Goal: Task Accomplishment & Management: Use online tool/utility

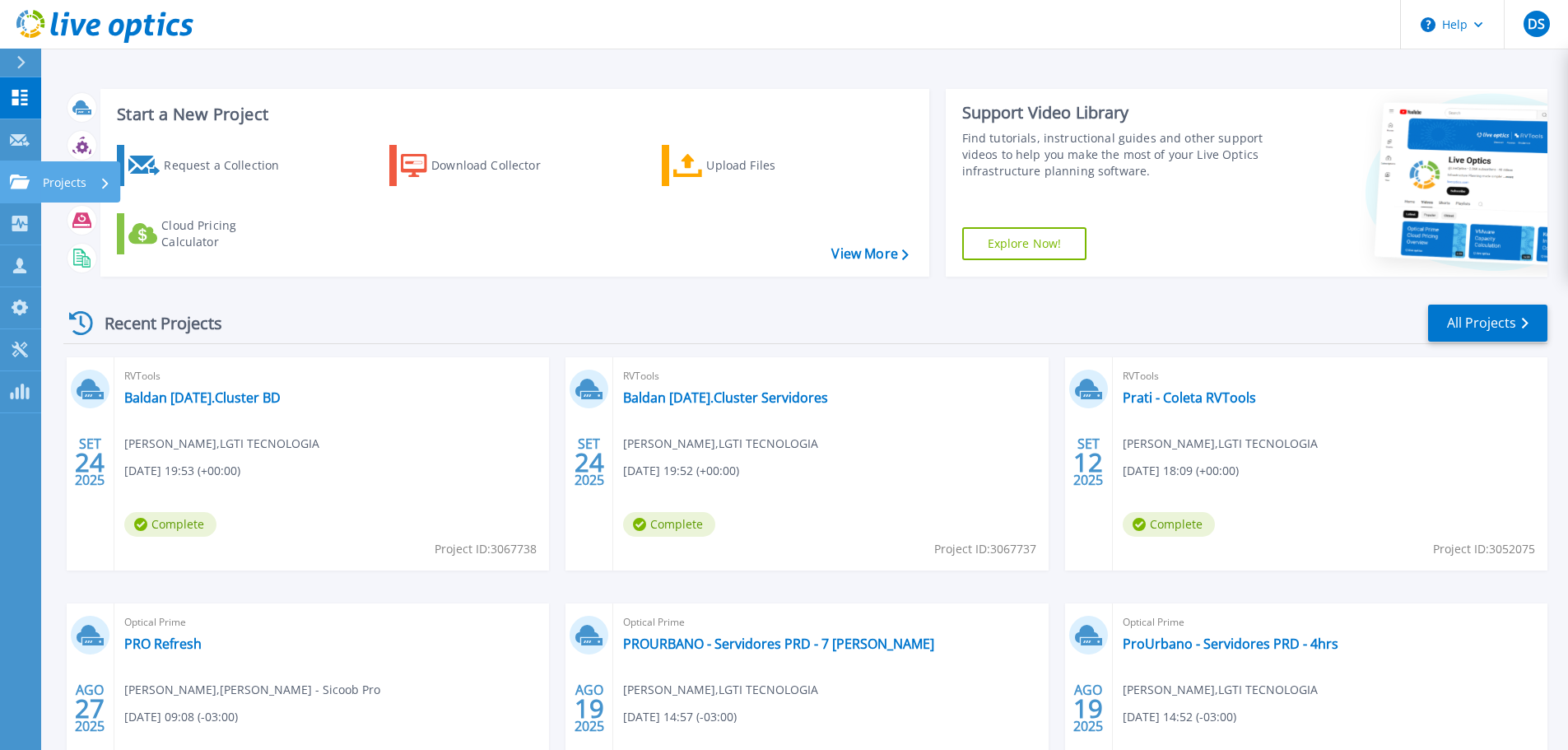
click at [26, 186] on icon at bounding box center [20, 181] width 20 height 14
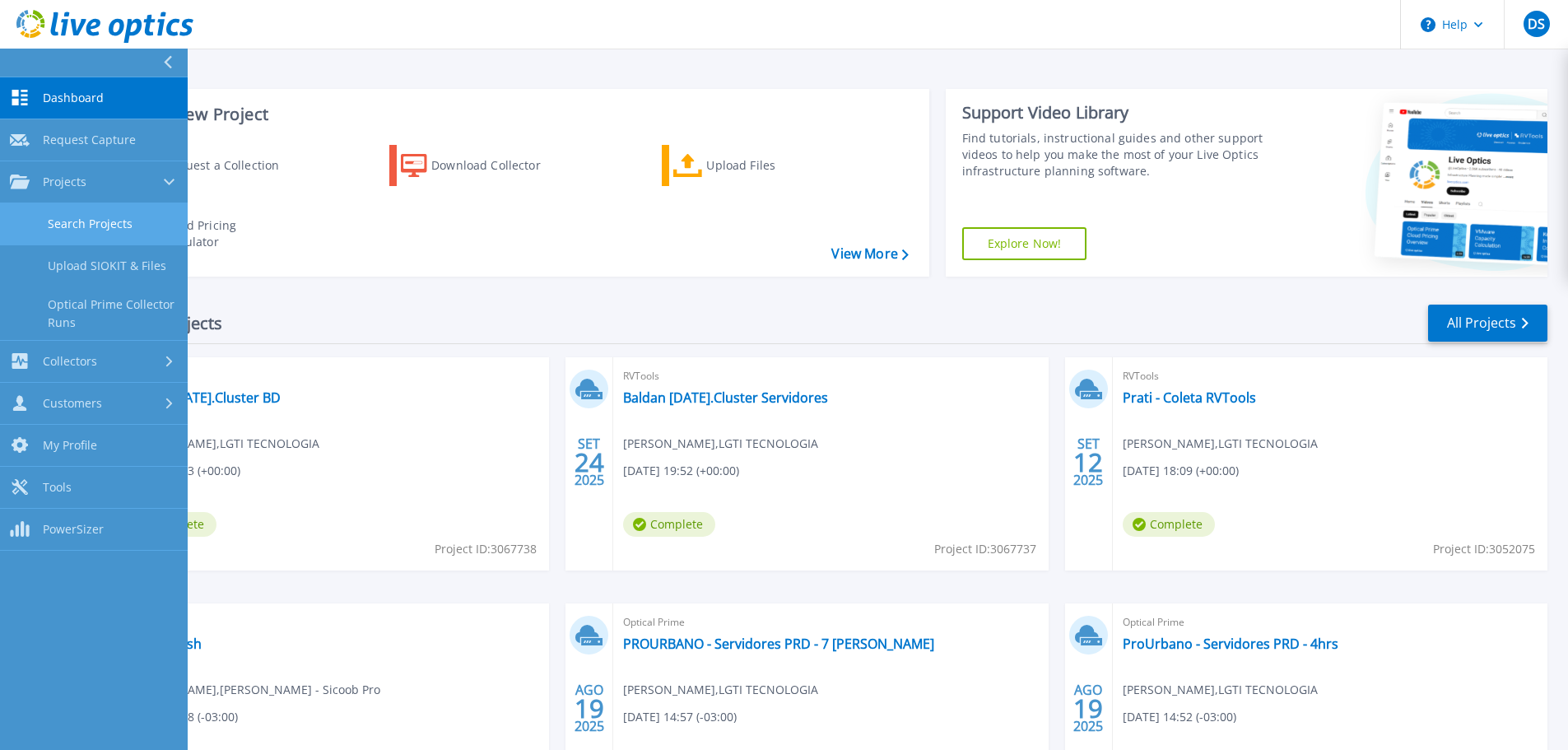
click at [57, 208] on link "Search Projects" at bounding box center [93, 224] width 187 height 42
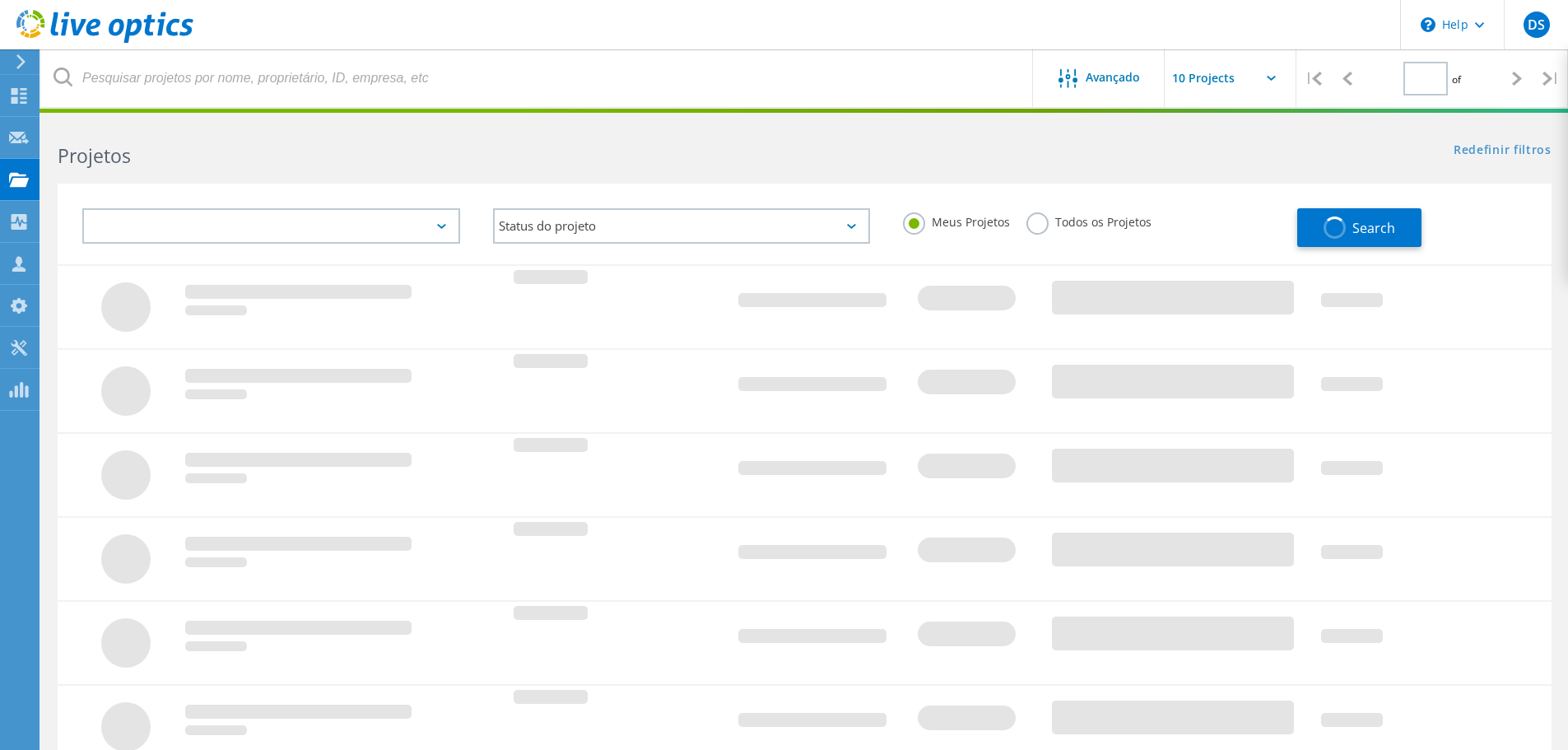
type input "1"
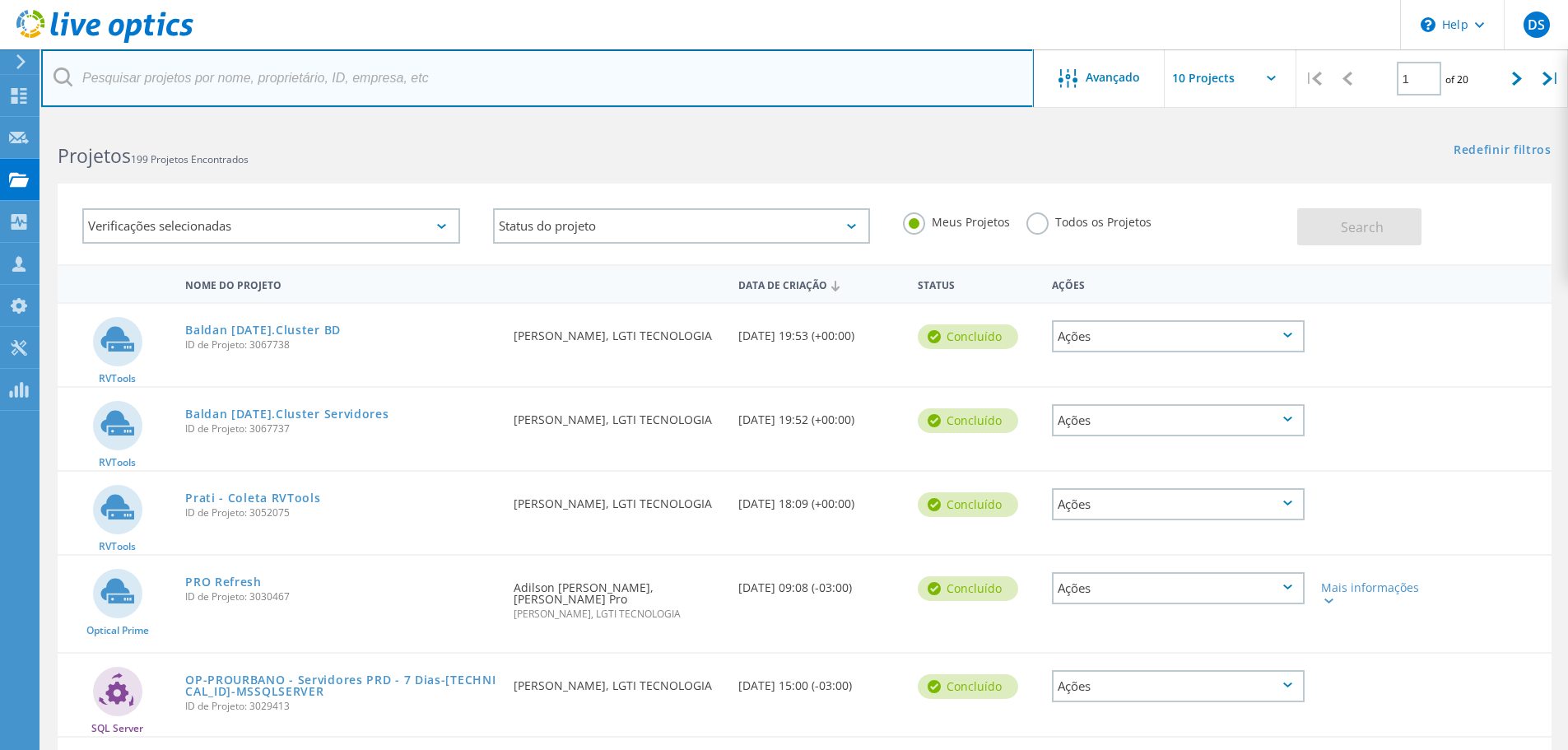
click at [244, 83] on input "text" at bounding box center [538, 78] width 993 height 58
type input "cassems"
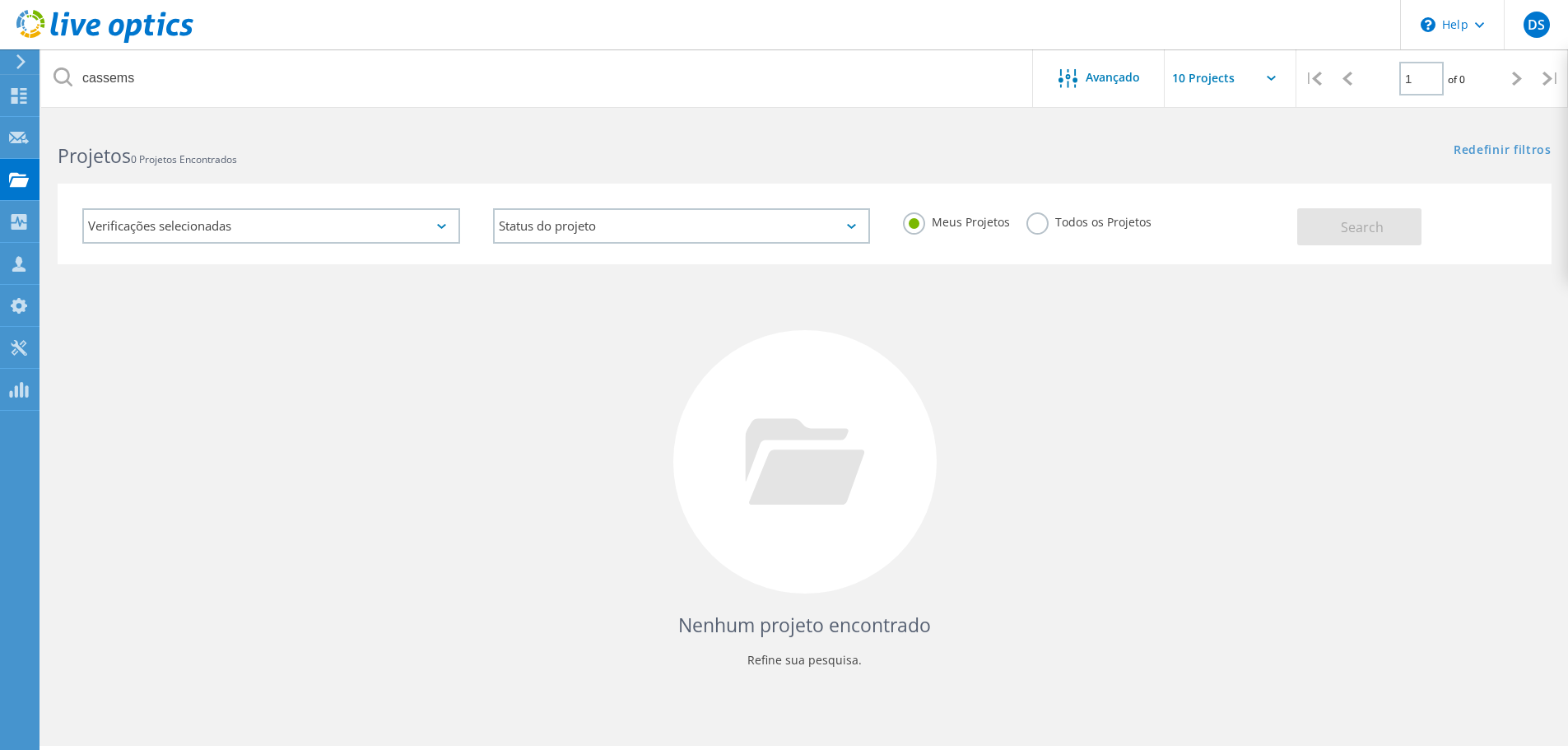
click at [290, 109] on div at bounding box center [784, 110] width 1568 height 4
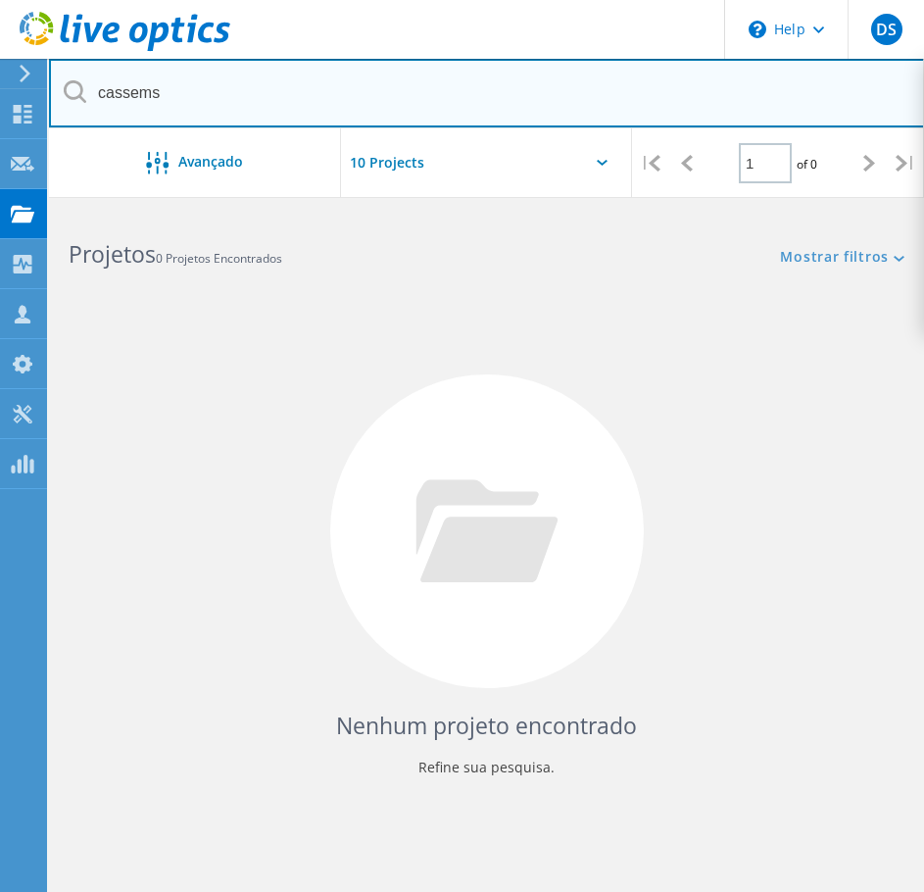
click at [173, 91] on input "cassems" at bounding box center [487, 93] width 876 height 69
drag, startPoint x: 173, startPoint y: 91, endPoint x: 0, endPoint y: 69, distance: 174.9
click at [0, 211] on div "\n Help Explore Helpful Articles Contact Support DS Parceiro de Canal Danilo So…" at bounding box center [462, 612] width 924 height 803
click at [210, 92] on input "cassems" at bounding box center [487, 93] width 876 height 69
drag, startPoint x: 83, startPoint y: 87, endPoint x: 56, endPoint y: 87, distance: 27.4
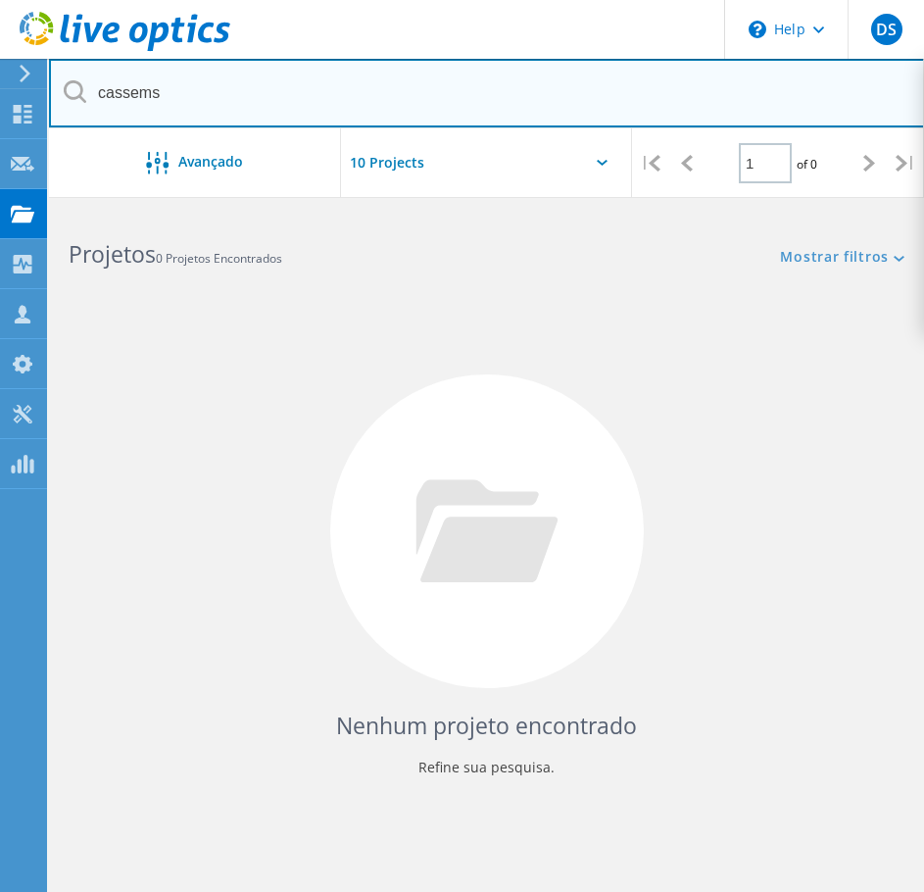
click at [56, 87] on input "cassems" at bounding box center [487, 93] width 876 height 69
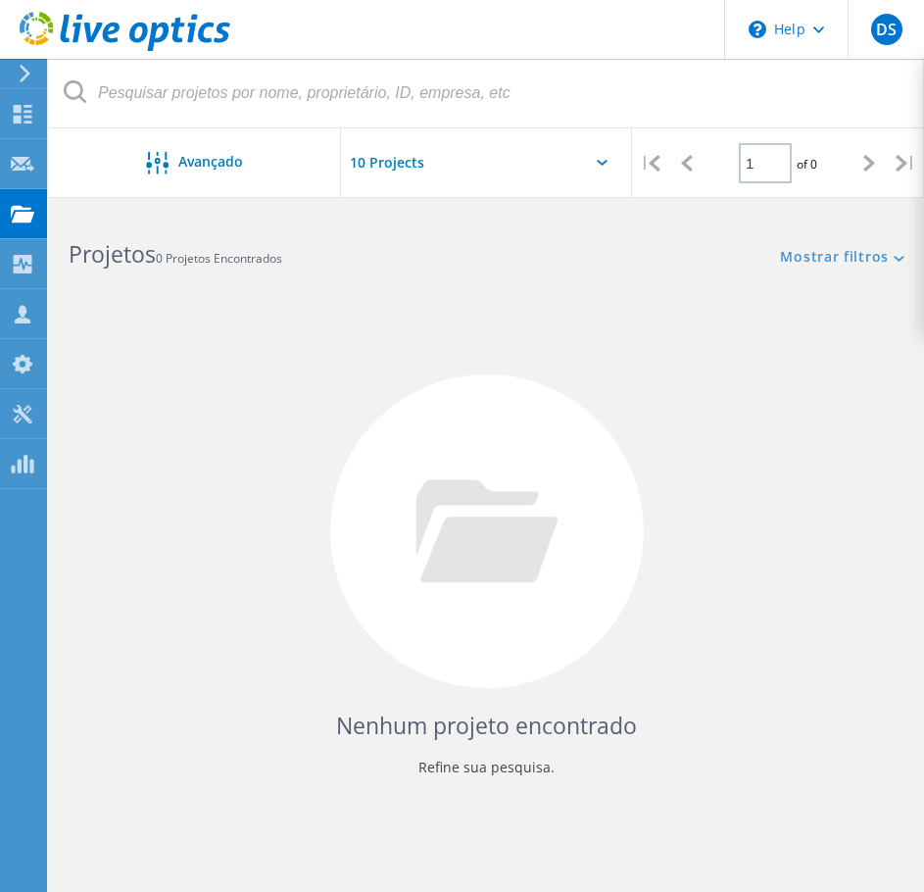
click at [583, 279] on div "Avançado | 1 of 0 | Endereço de e-mail Nome do Projeto Empresa Data de Criação …" at bounding box center [486, 583] width 875 height 745
click at [534, 154] on div at bounding box center [520, 162] width 31 height 67
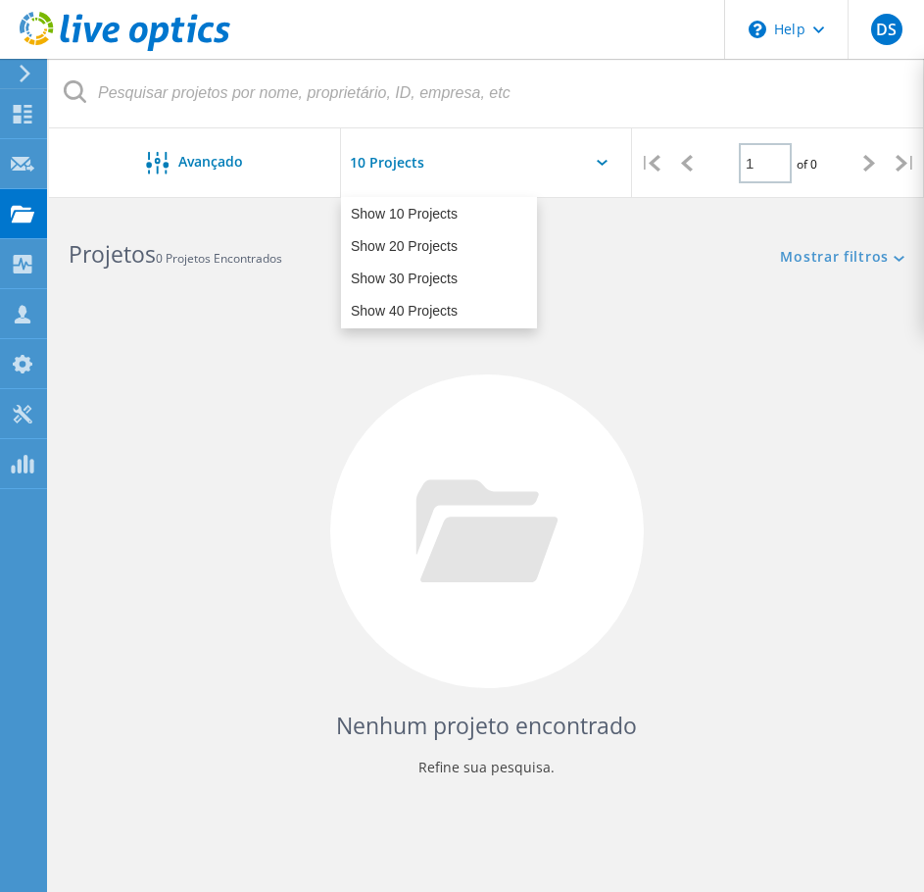
click at [509, 162] on div at bounding box center [520, 162] width 31 height 67
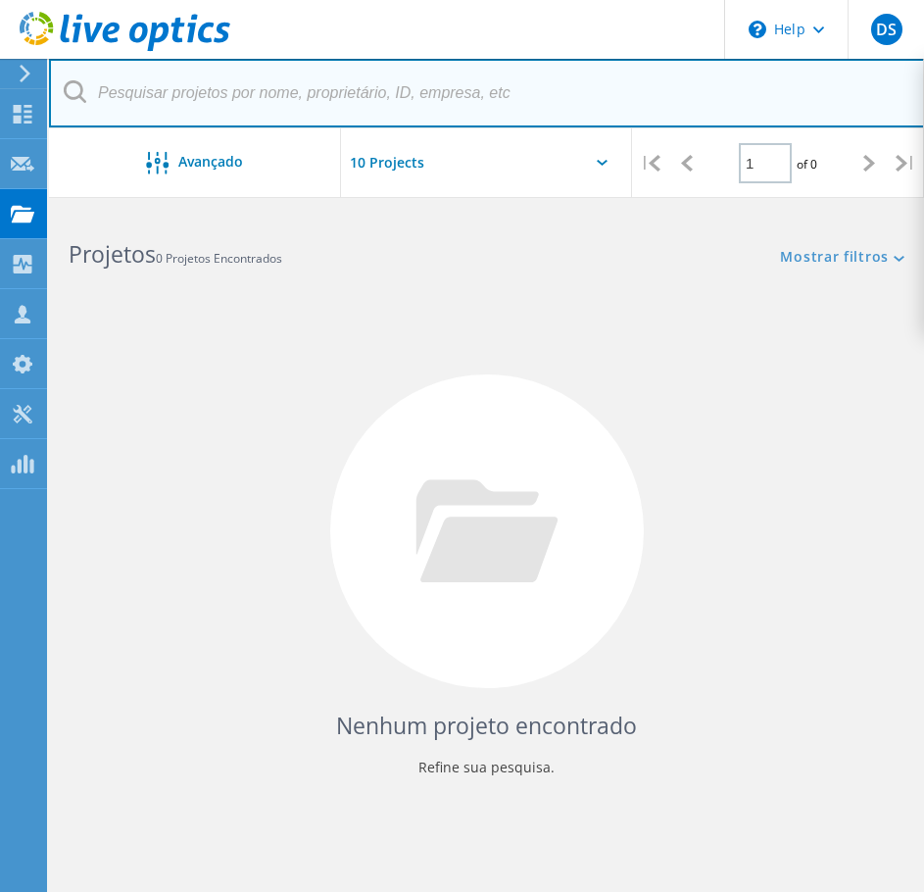
click at [539, 105] on input "text" at bounding box center [487, 93] width 876 height 69
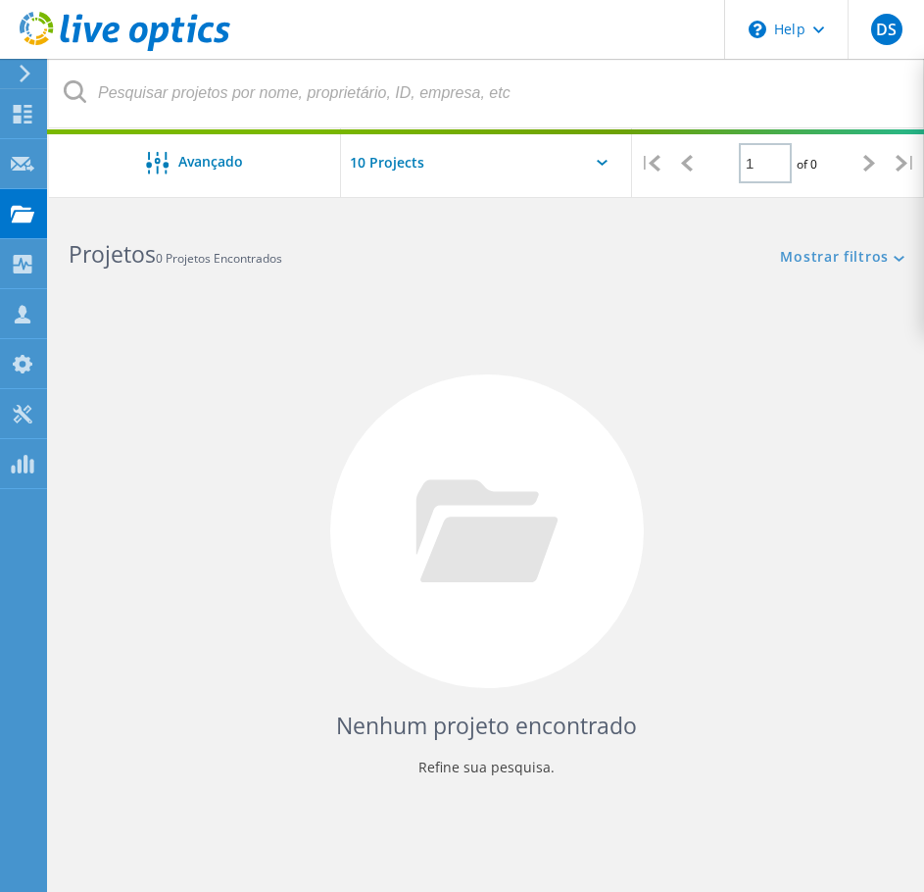
drag, startPoint x: 540, startPoint y: 229, endPoint x: 553, endPoint y: 166, distance: 65.0
click at [541, 228] on div "Redefinir filtros Mostrar filtros" at bounding box center [704, 239] width 437 height 56
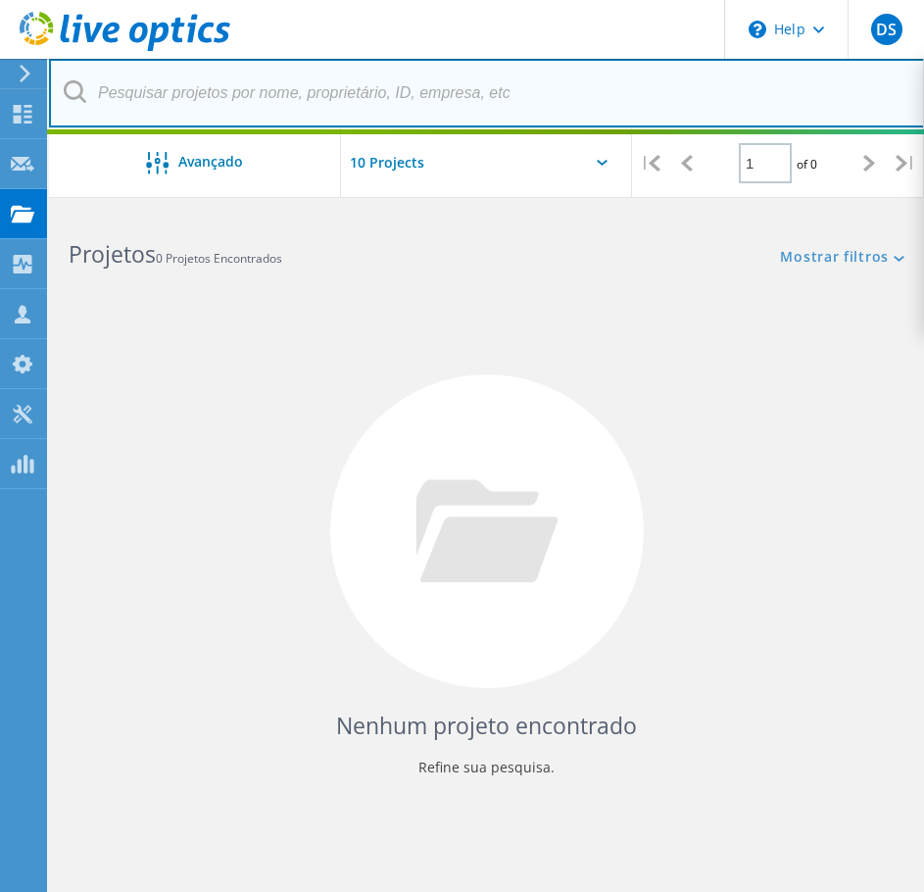
click at [559, 108] on input "text" at bounding box center [487, 93] width 876 height 69
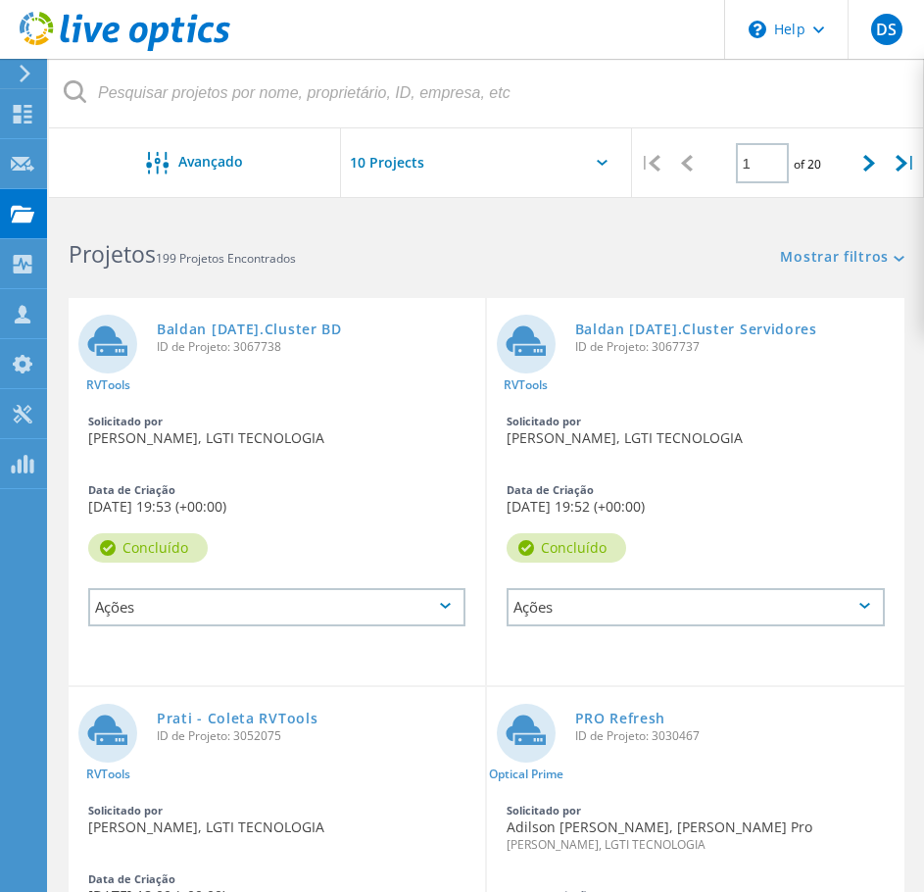
click at [458, 220] on div "Projetos 199 Projetos Encontrados" at bounding box center [267, 237] width 437 height 52
drag, startPoint x: 17, startPoint y: 116, endPoint x: 24, endPoint y: 129, distance: 15.8
click at [17, 116] on use at bounding box center [23, 114] width 19 height 19
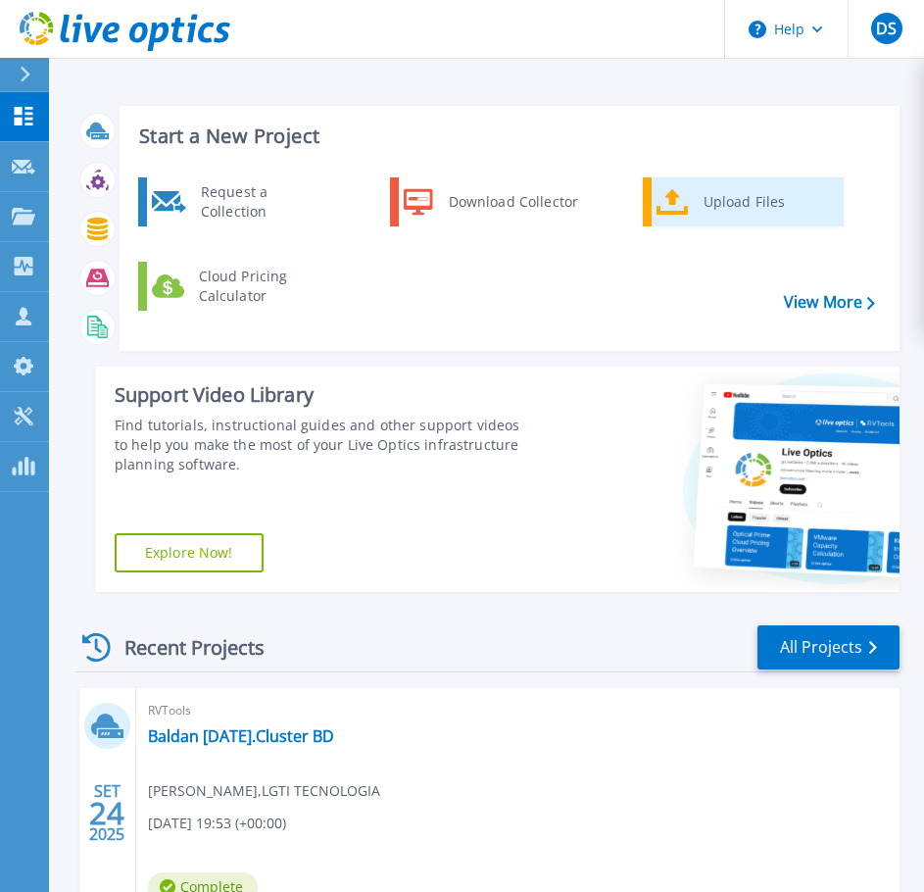
click at [704, 216] on div "Upload Files" at bounding box center [766, 201] width 145 height 39
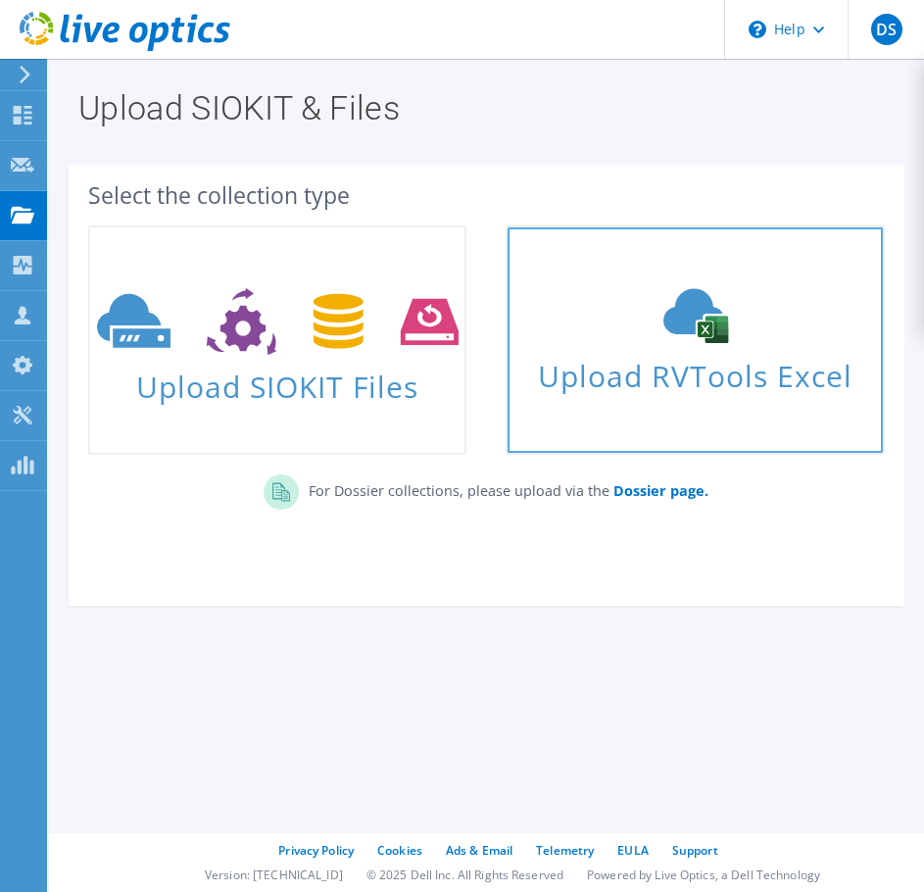
click at [653, 361] on span "Upload RVTools Excel" at bounding box center [695, 371] width 374 height 42
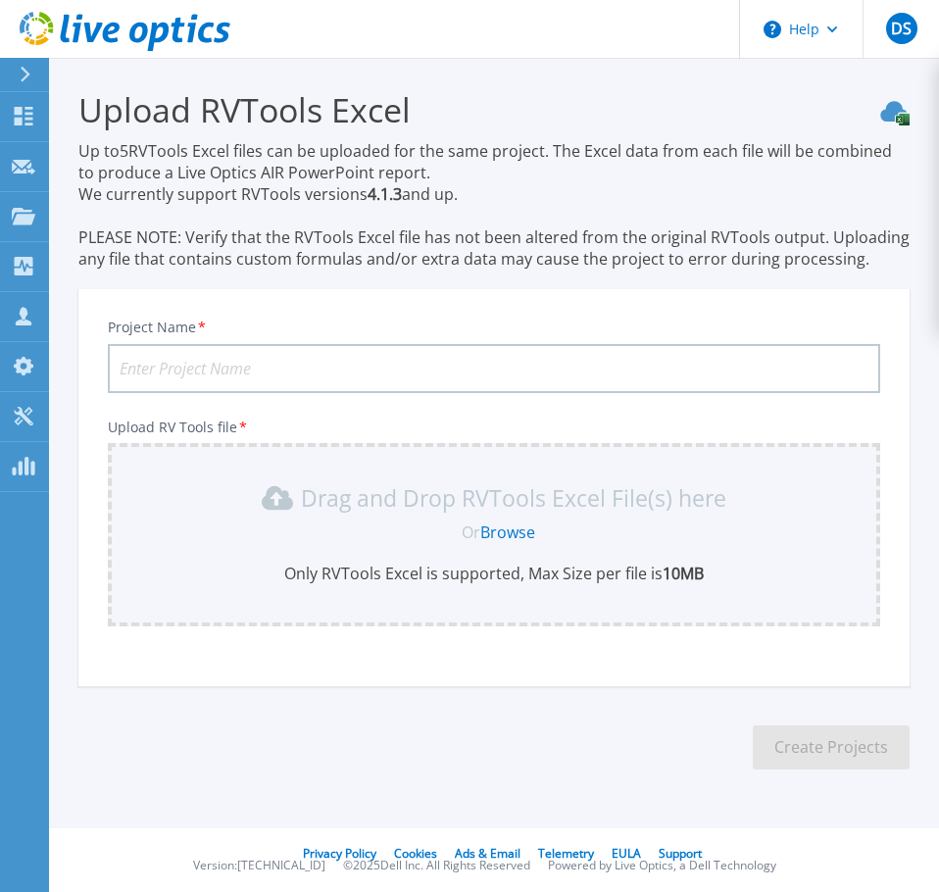
click at [503, 535] on link "Browse" at bounding box center [507, 532] width 55 height 22
click at [359, 377] on input "Project Name *" at bounding box center [494, 368] width 772 height 49
paste input "Cassems - vCenter PRD - 2025"
type input "Cassems - vCenter PRD - 2025"
click at [519, 529] on link "Browse" at bounding box center [507, 532] width 55 height 22
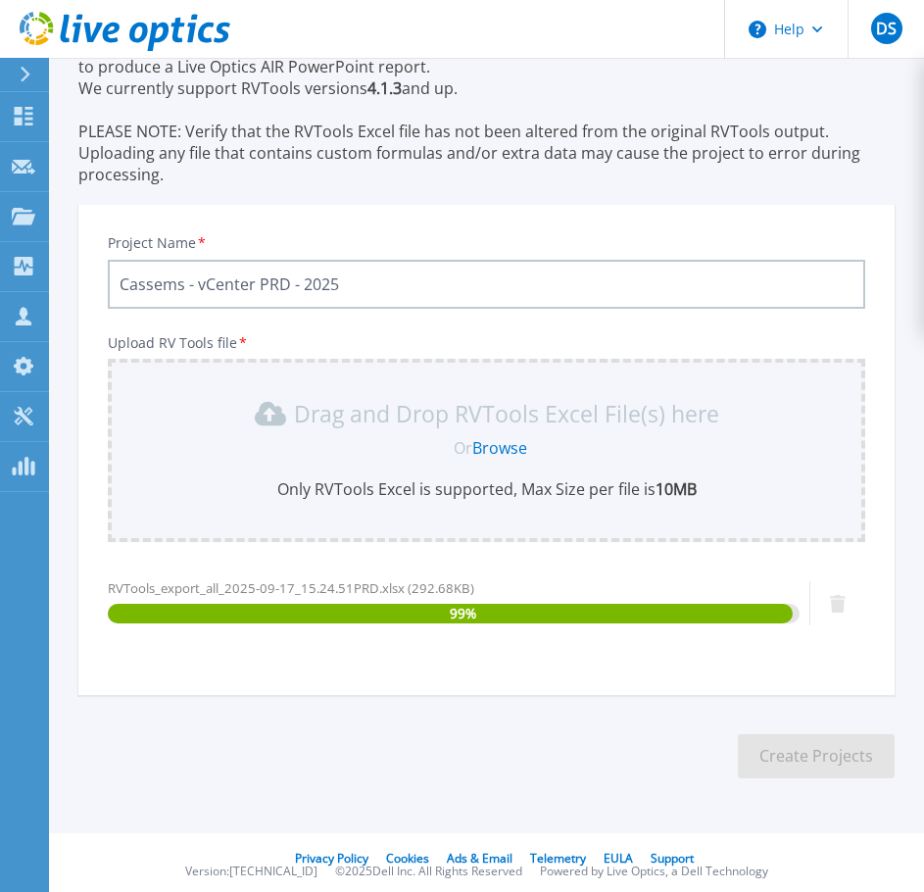
scroll to position [112, 0]
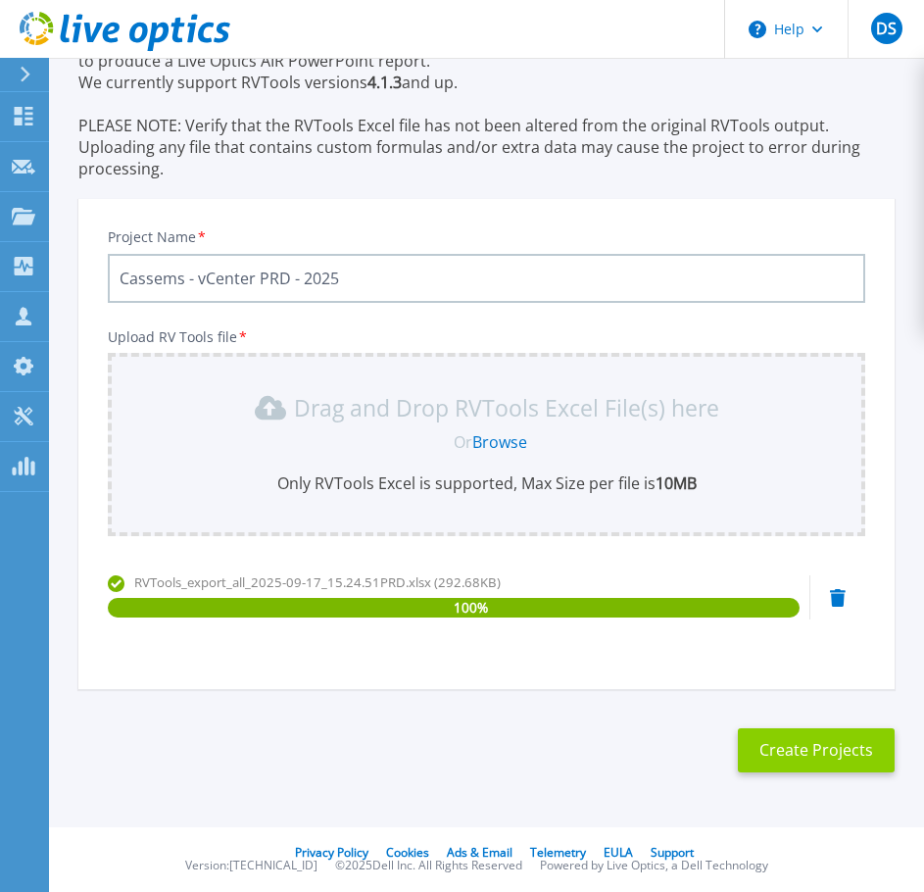
click at [787, 748] on button "Create Projects" at bounding box center [816, 750] width 157 height 44
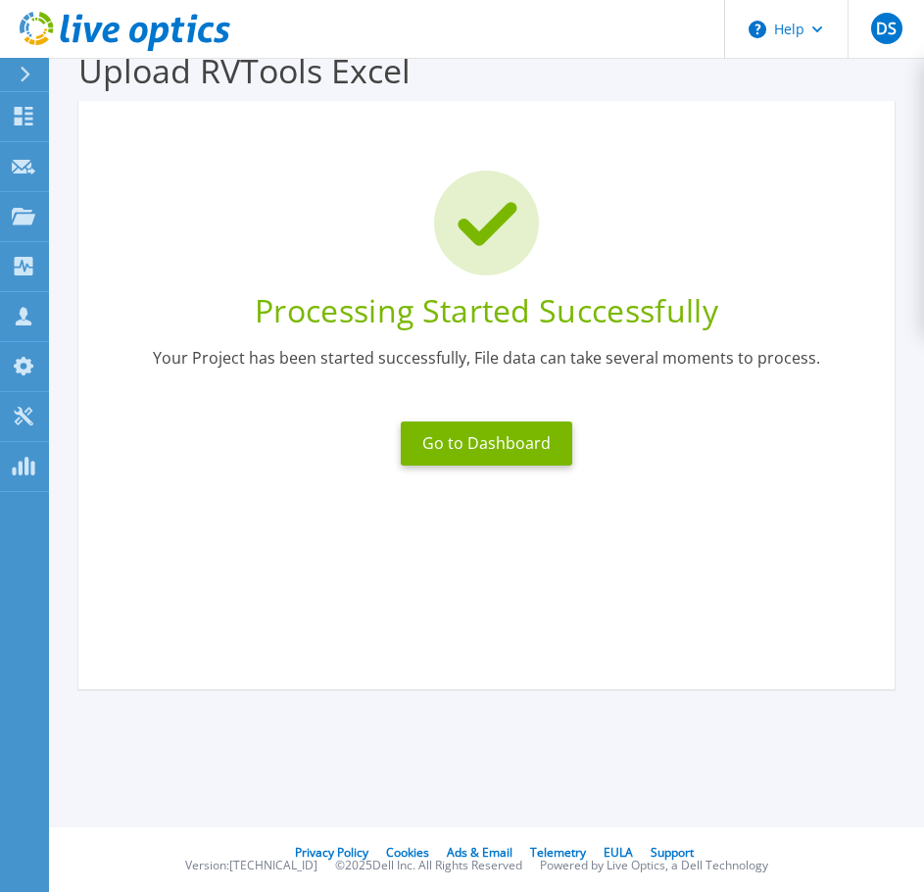
scroll to position [39, 0]
click at [504, 454] on button "Go to Dashboard" at bounding box center [486, 443] width 171 height 44
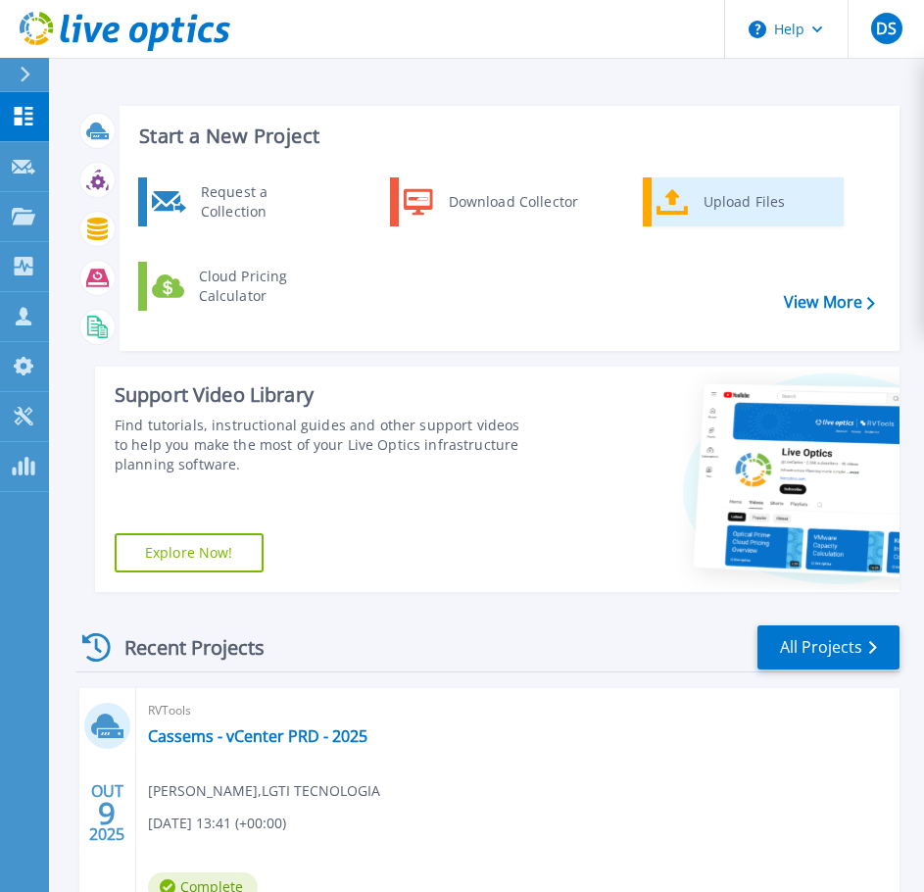
click at [713, 198] on div "Upload Files" at bounding box center [766, 201] width 145 height 39
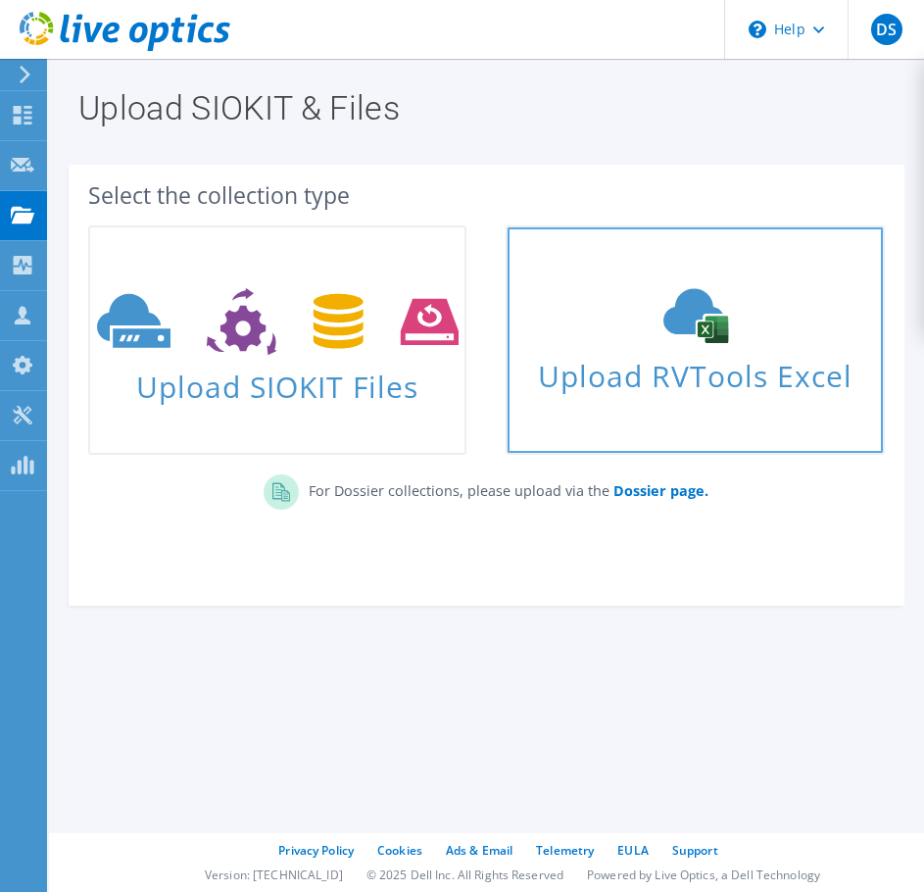
click at [637, 344] on div "Upload RVTools Excel" at bounding box center [695, 340] width 374 height 104
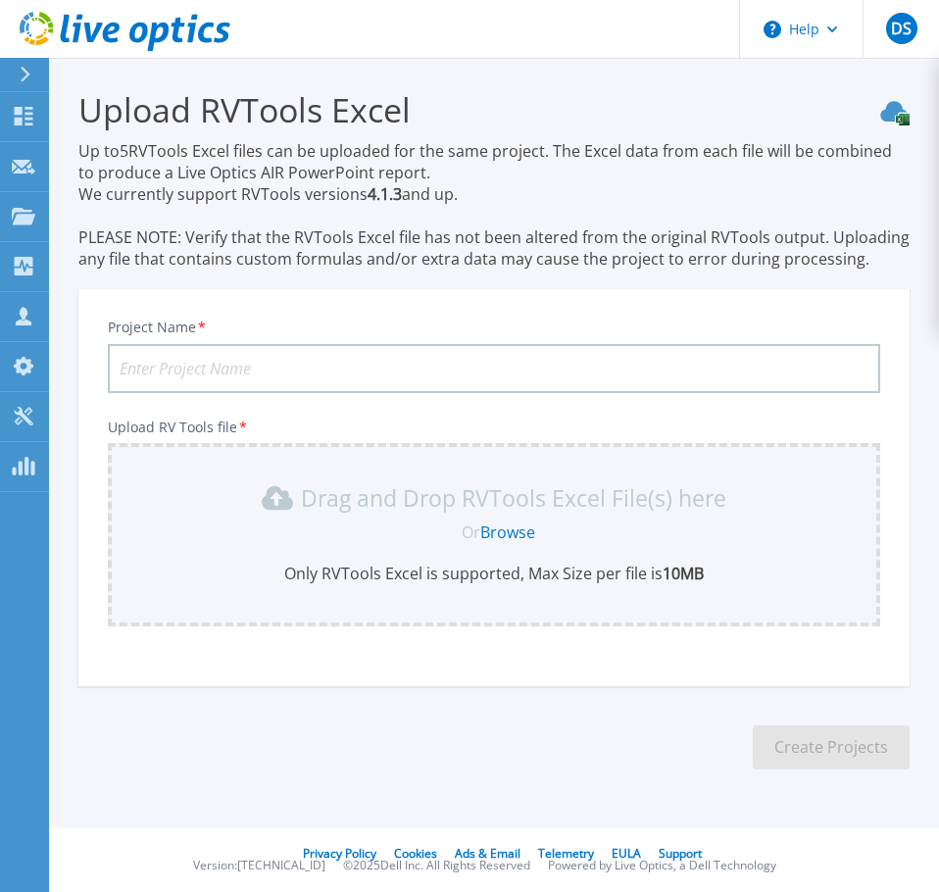
click at [230, 372] on input "Project Name *" at bounding box center [494, 368] width 772 height 49
paste input "Cassems - vCenter PRD - 2025"
drag, startPoint x: 296, startPoint y: 363, endPoint x: 257, endPoint y: 366, distance: 39.4
click at [257, 366] on input "Cassems - vCenter PRD - 2025" at bounding box center [494, 368] width 772 height 49
click at [264, 367] on input "Cassems - vCenter PRD - 2025" at bounding box center [494, 368] width 772 height 49
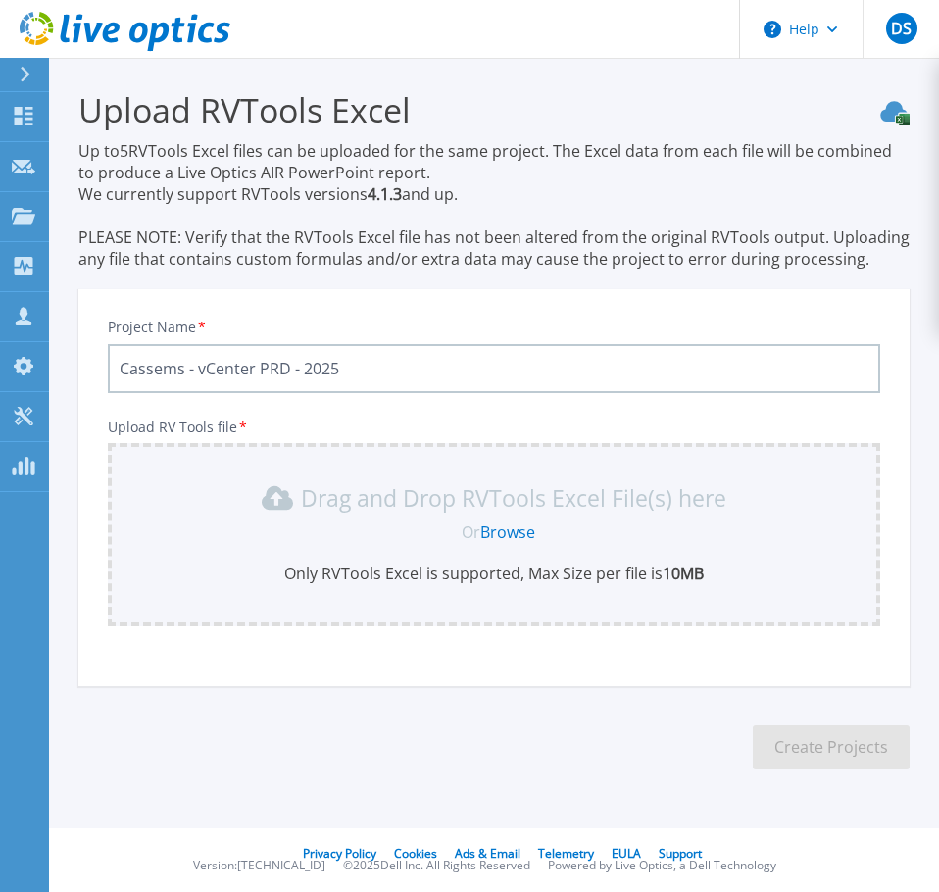
click at [267, 371] on input "Cassems - vCenter PRD - 2025" at bounding box center [494, 368] width 772 height 49
type input "Cassems - vCenter HML - 2025"
click at [495, 533] on link "Browse" at bounding box center [507, 532] width 55 height 22
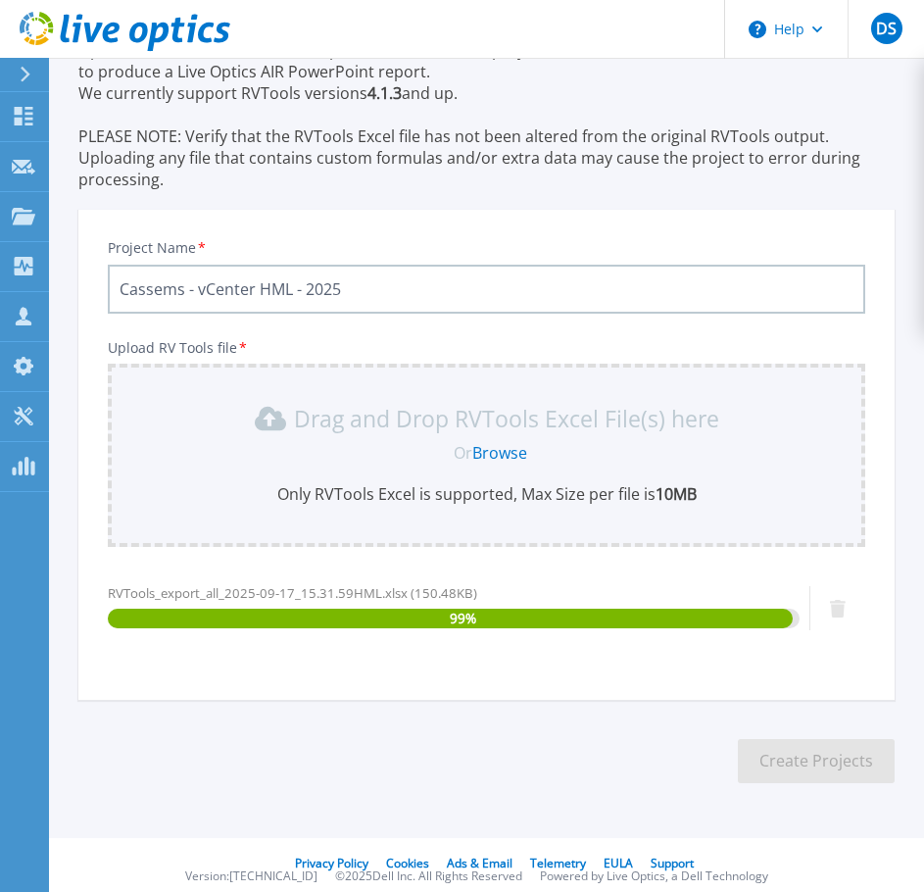
scroll to position [112, 0]
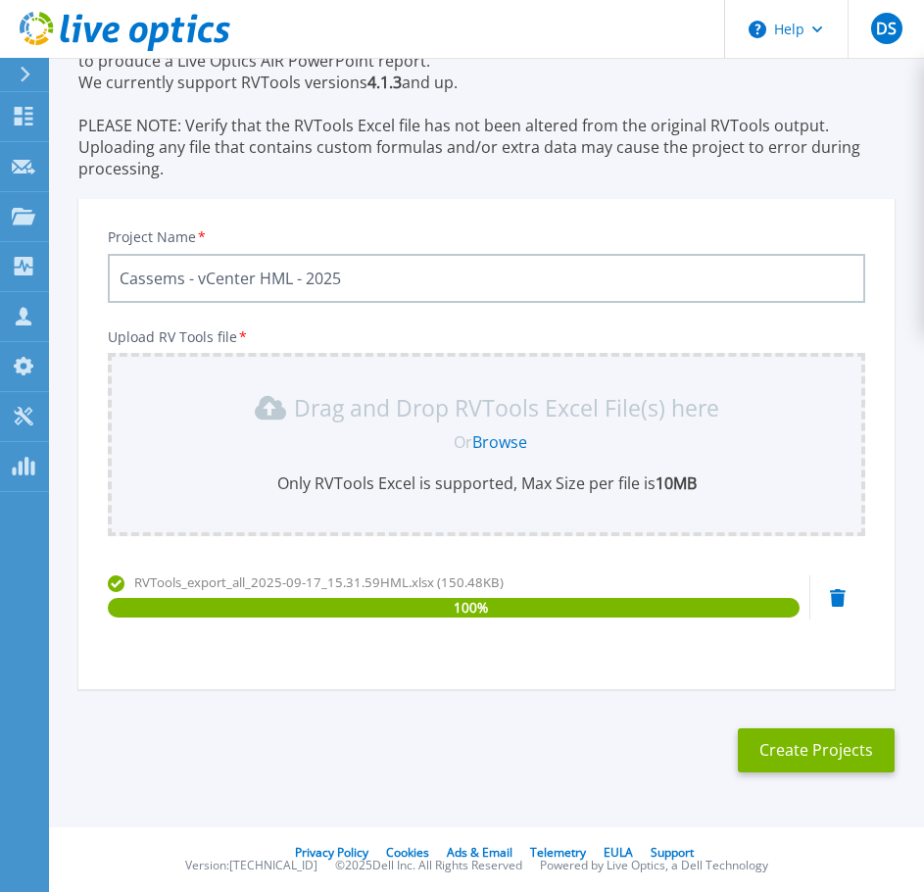
click at [799, 724] on section "Upload RVTools Excel Up to 5 RVTools Excel files can be uploaded for the same p…" at bounding box center [486, 381] width 875 height 870
click at [814, 761] on button "Create Projects" at bounding box center [816, 750] width 157 height 44
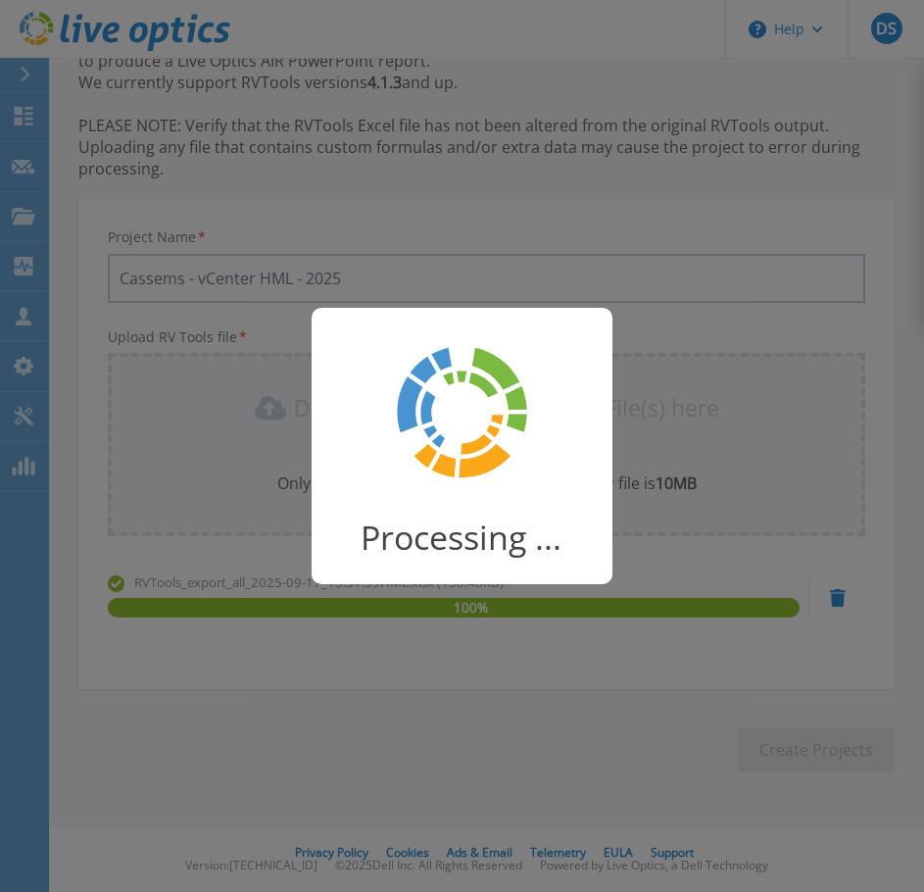
scroll to position [39, 0]
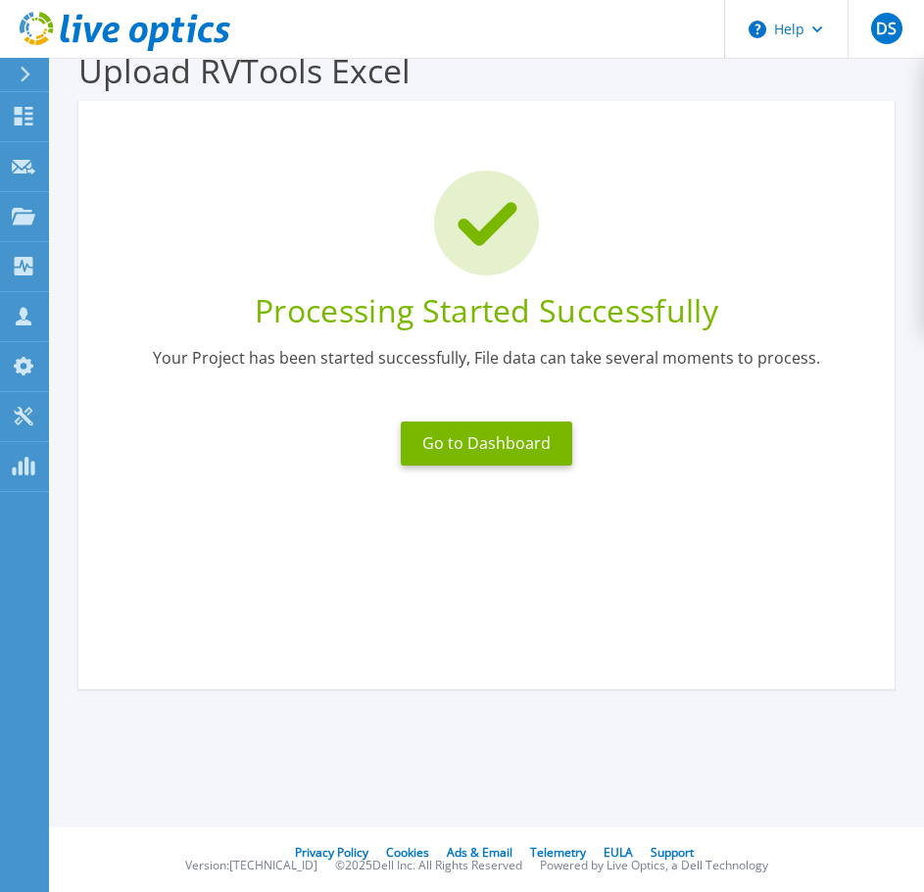
click at [365, 546] on div "Processing Started Successfully Your Project has been started successfully, Fil…" at bounding box center [486, 395] width 816 height 588
click at [469, 426] on button "Go to Dashboard" at bounding box center [486, 443] width 171 height 44
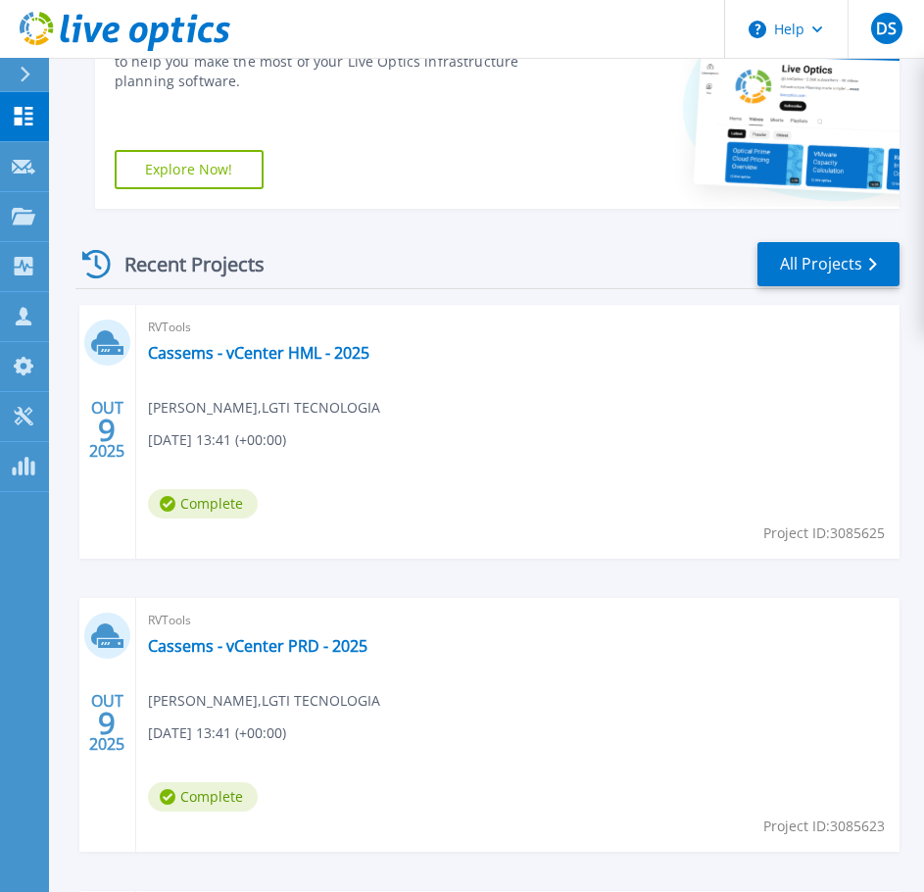
scroll to position [392, 0]
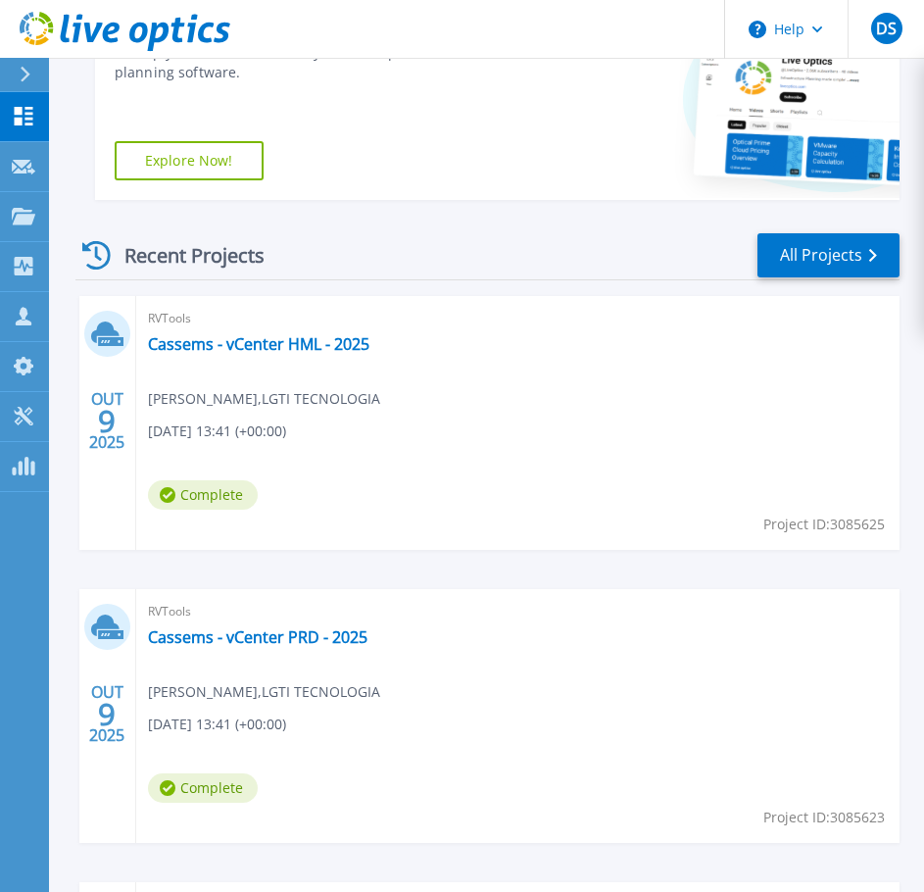
drag, startPoint x: 418, startPoint y: 647, endPoint x: 392, endPoint y: 650, distance: 26.6
click at [393, 650] on div "RVTools Cassems - vCenter PRD - 2025 Danilo Soares , LGTI TECNOLOGIA 10/09/2025…" at bounding box center [517, 716] width 763 height 254
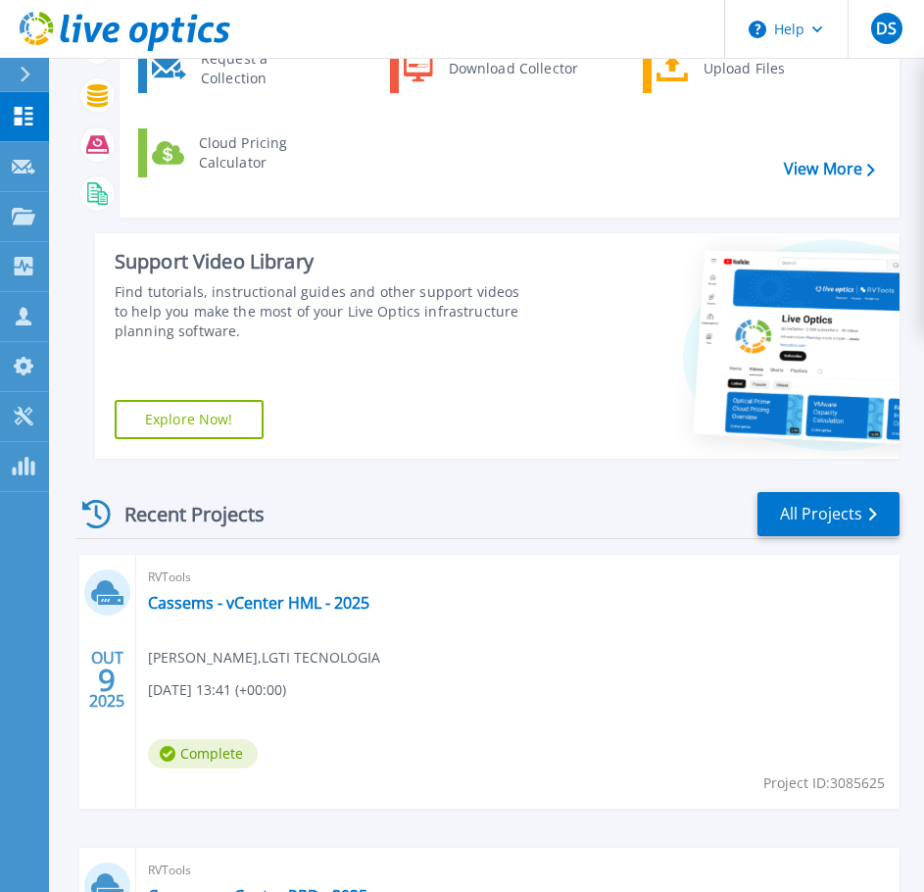
scroll to position [0, 0]
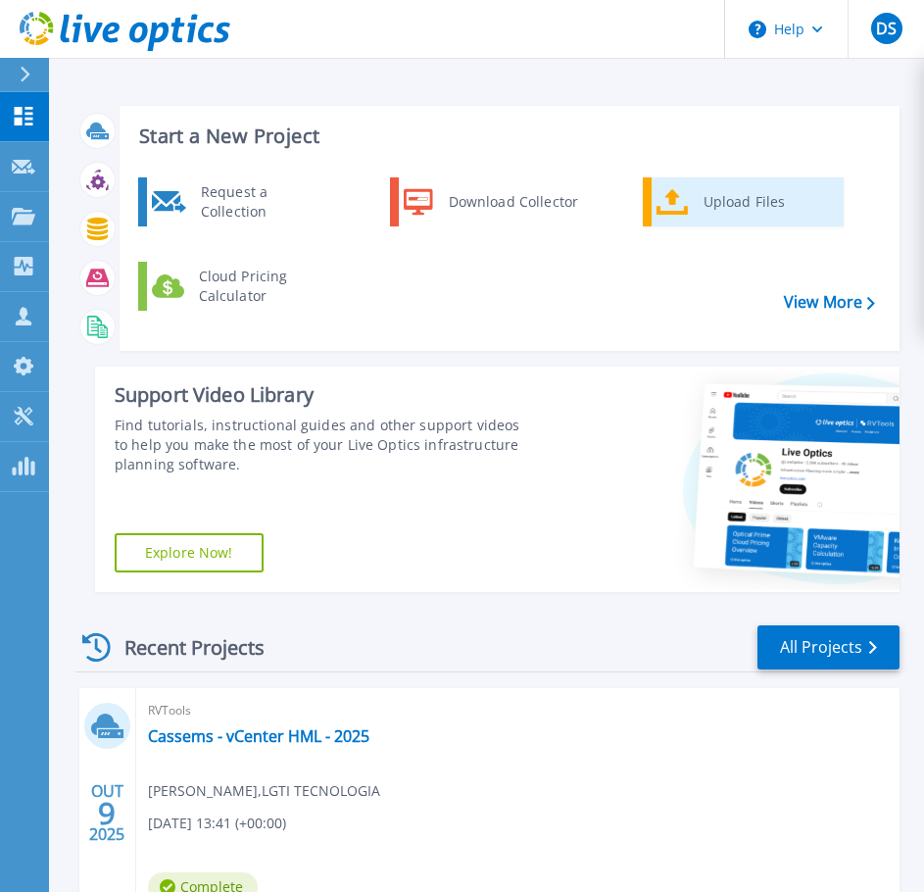
click at [683, 219] on link "Upload Files" at bounding box center [743, 201] width 201 height 49
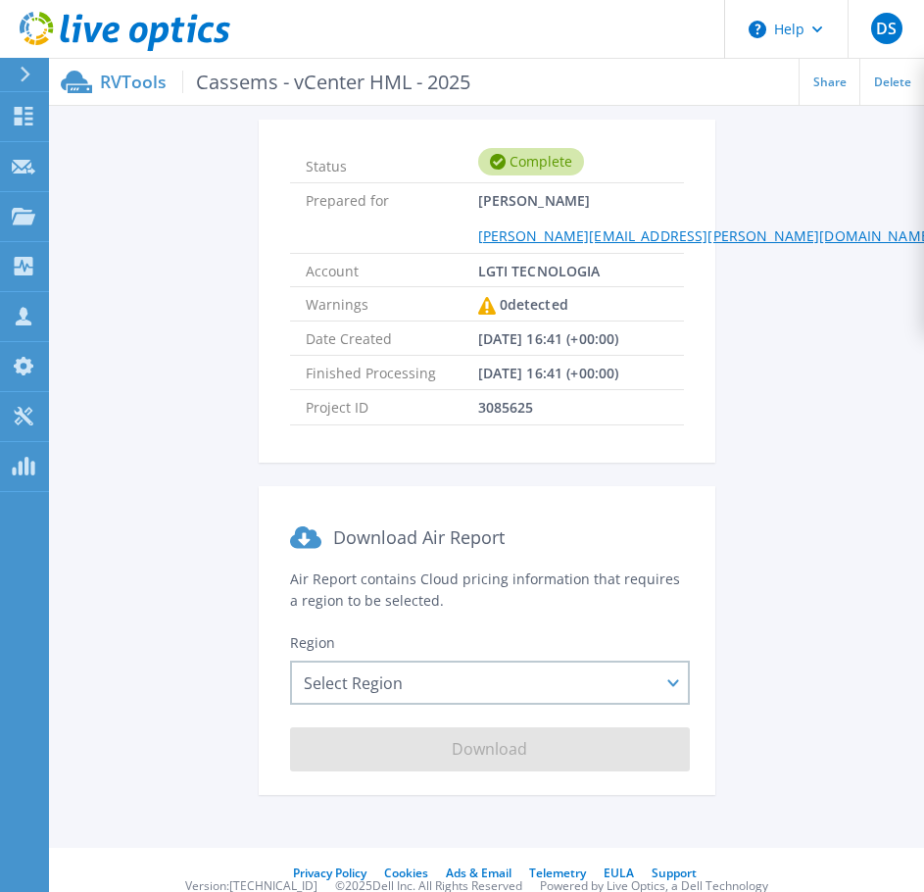
scroll to position [113, 0]
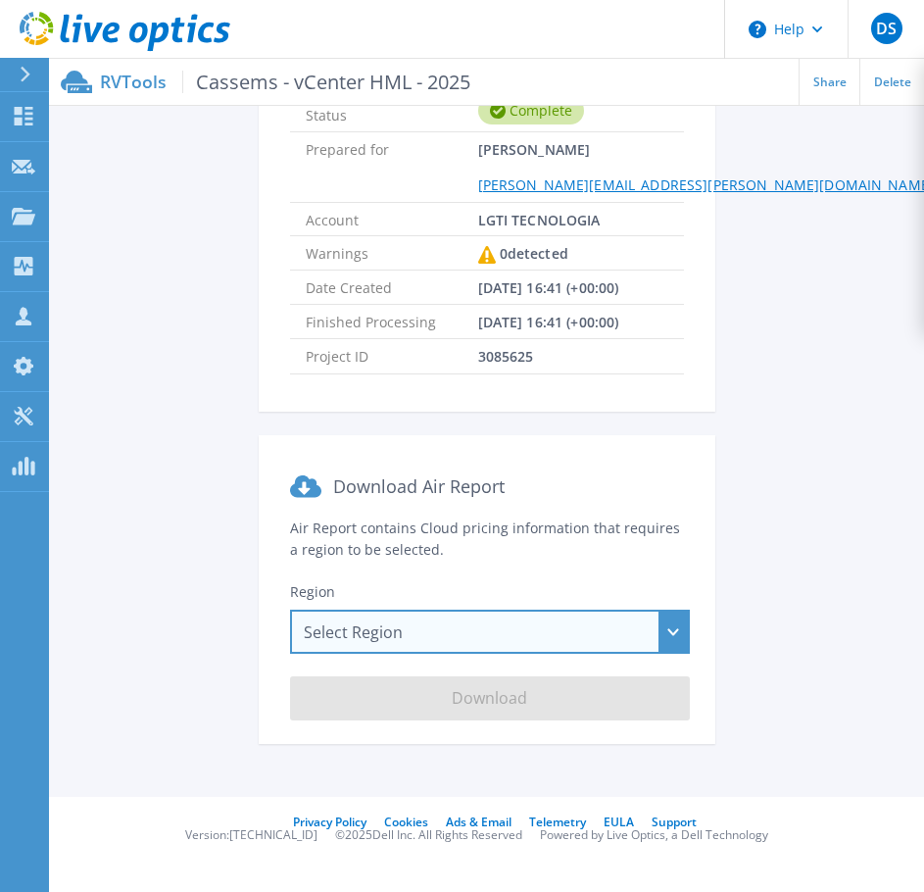
click at [413, 622] on div "Select Region Asia Pacific (Hong Kong) Asia Pacific (Mumbai) Asia Pacific (Seou…" at bounding box center [490, 631] width 400 height 44
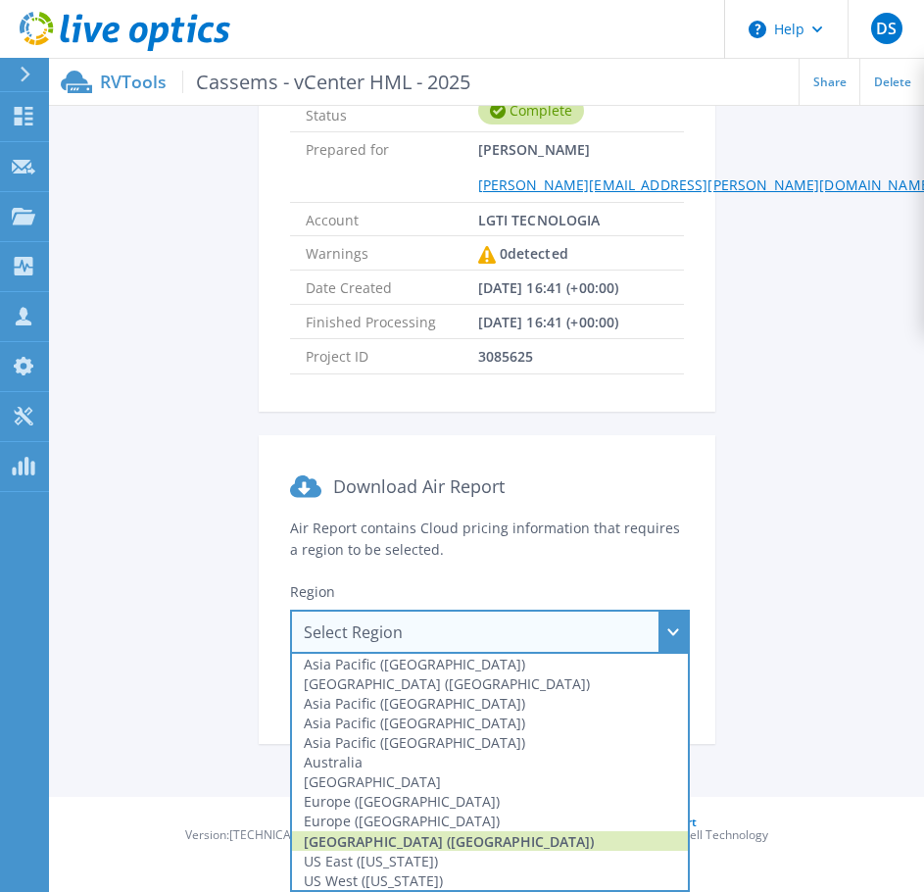
click at [378, 843] on div "South America (Sao Paulo)" at bounding box center [490, 841] width 396 height 20
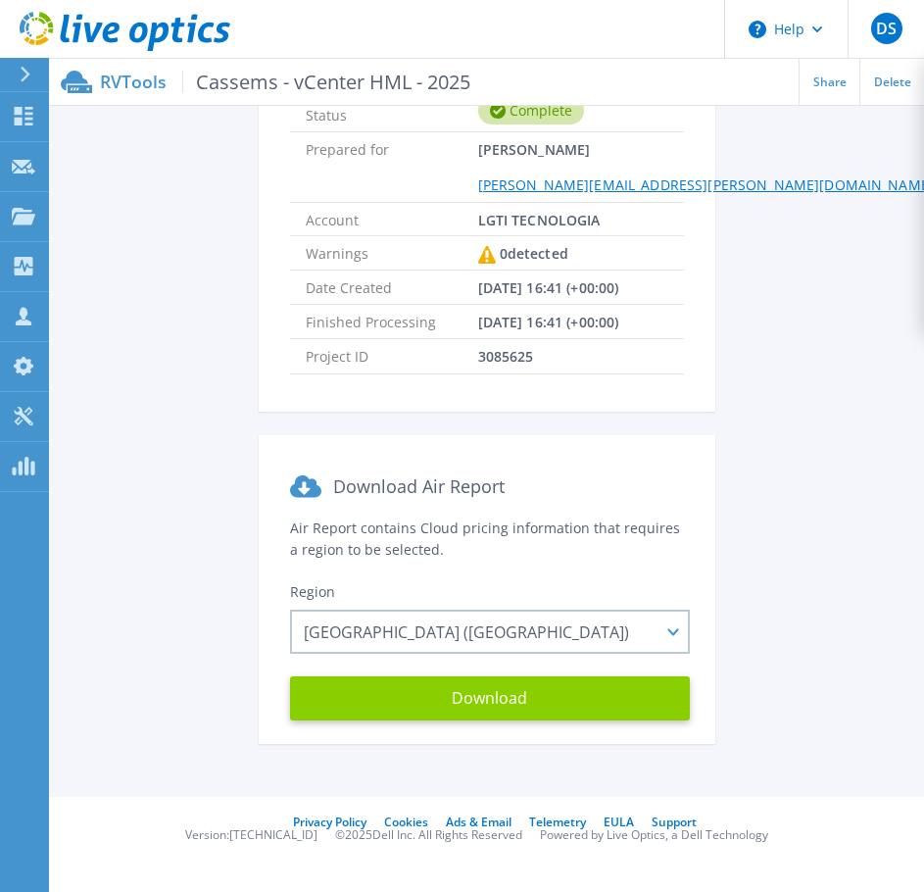
click at [530, 698] on button "Download" at bounding box center [490, 698] width 400 height 44
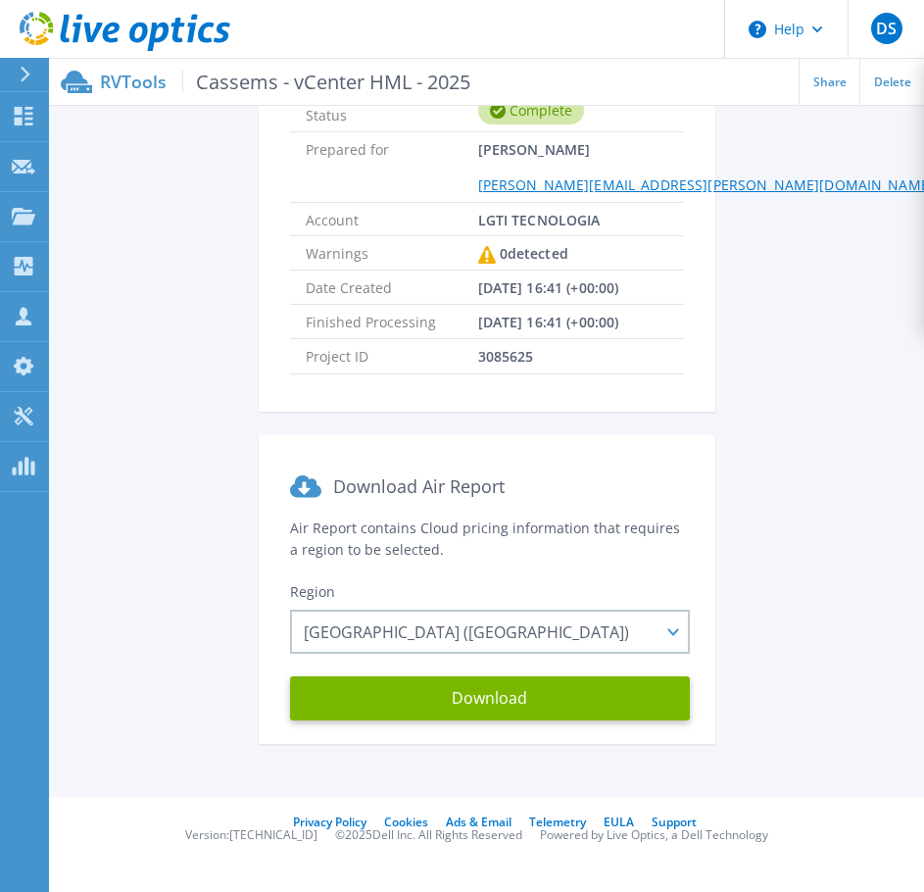
click at [744, 445] on div "Status Complete Prepared for Danilo Soares danilo.soares@lgti.com.br Account LG…" at bounding box center [486, 418] width 816 height 699
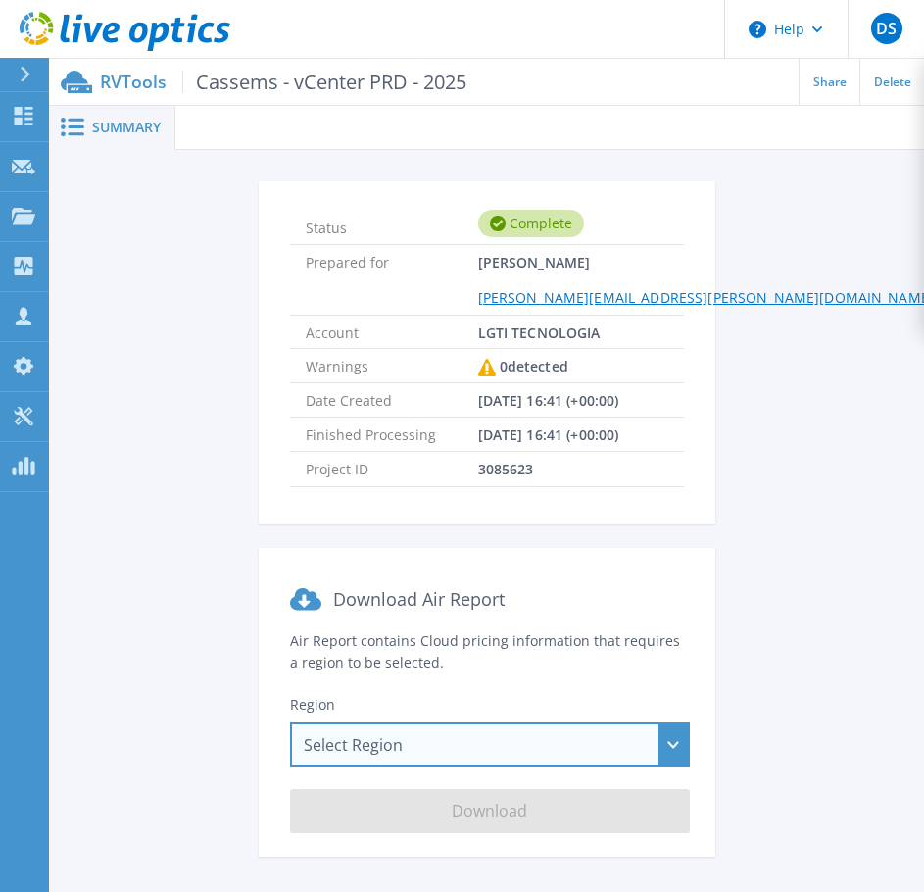
click at [518, 736] on div "Select Region [GEOGRAPHIC_DATA] ([GEOGRAPHIC_DATA]) [GEOGRAPHIC_DATA] ([GEOGRAP…" at bounding box center [490, 744] width 400 height 44
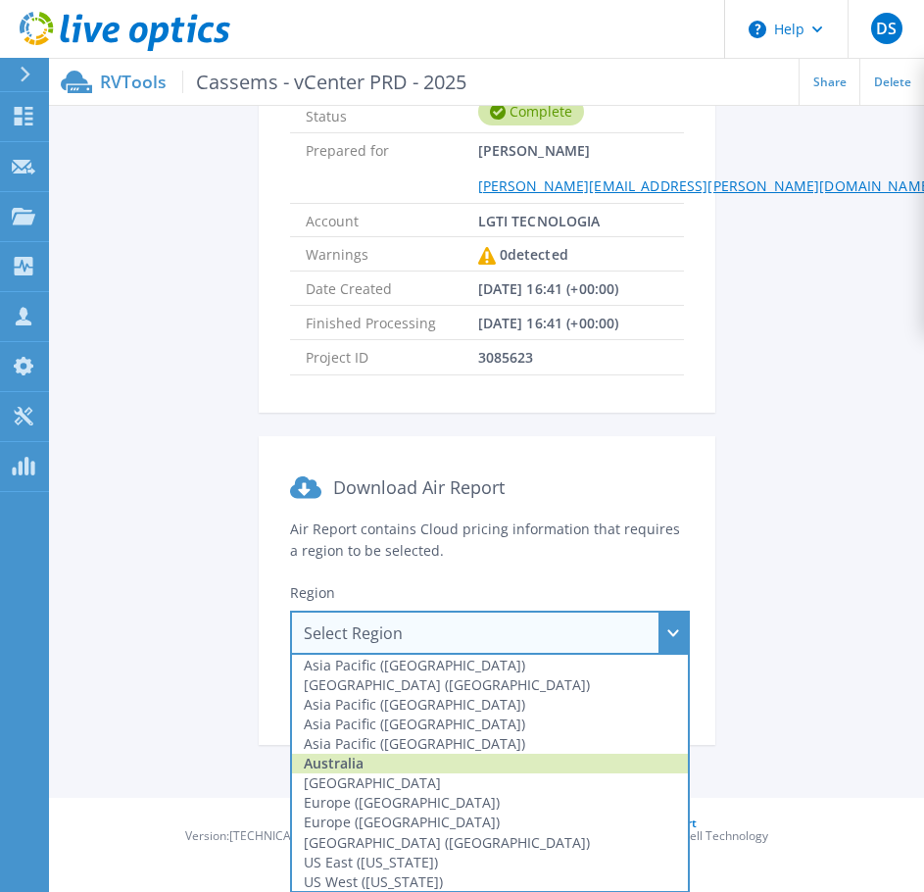
scroll to position [113, 0]
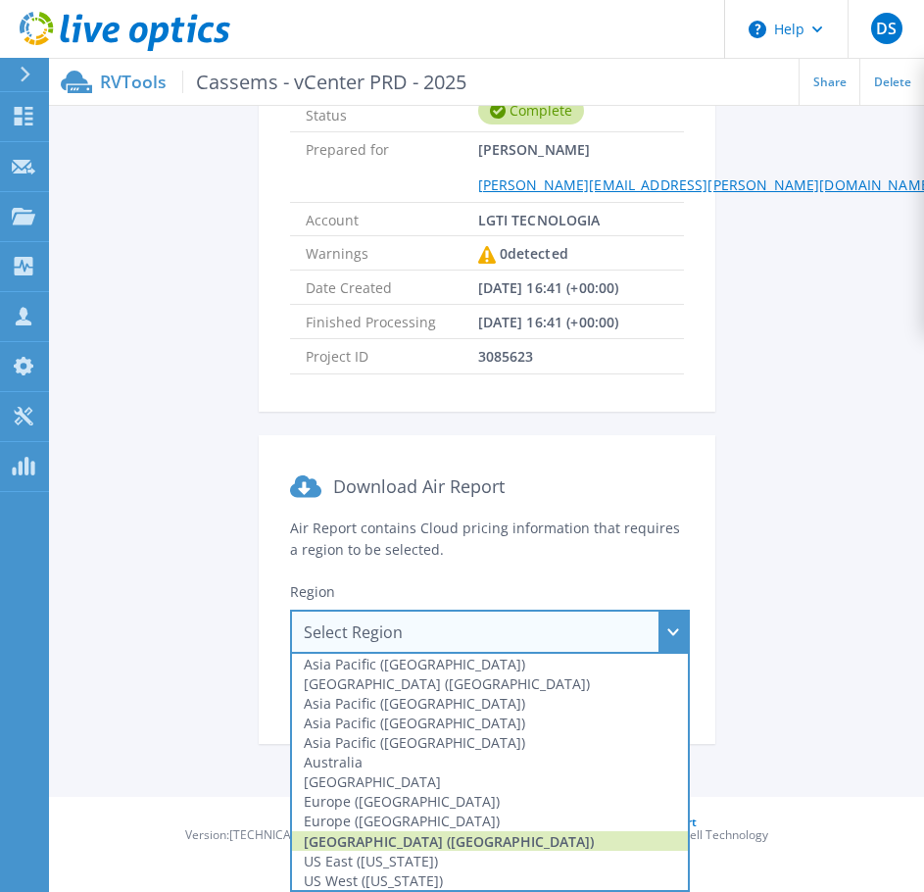
click at [421, 839] on div "[GEOGRAPHIC_DATA] ([GEOGRAPHIC_DATA])" at bounding box center [490, 841] width 396 height 20
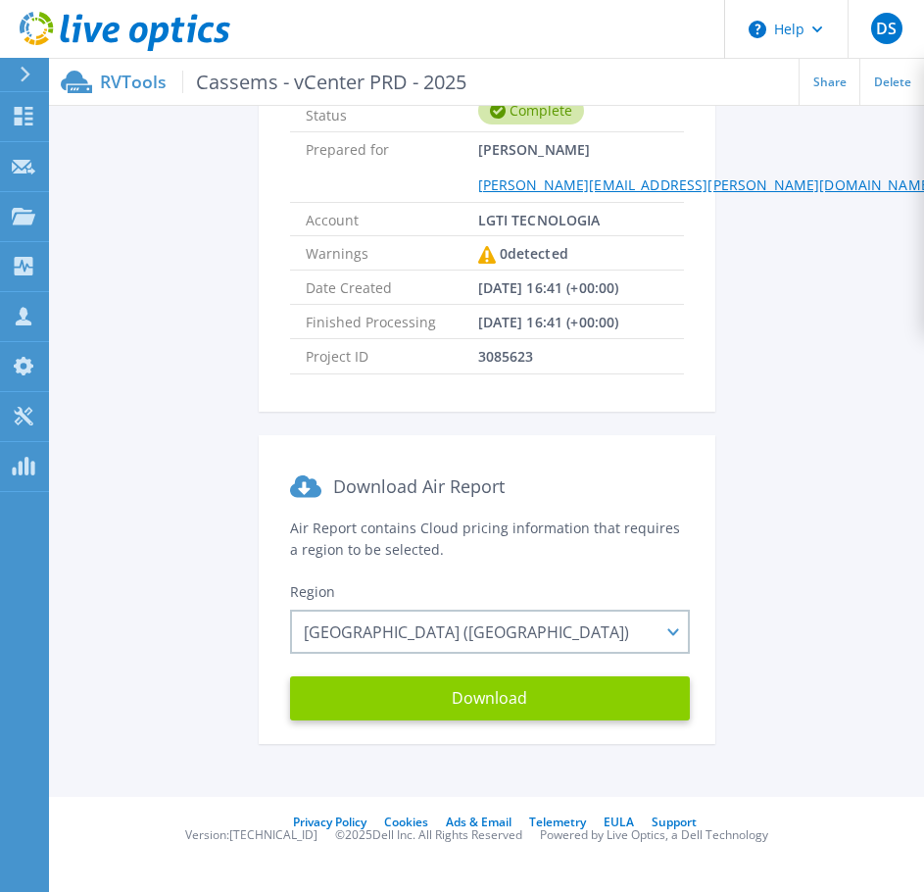
click at [588, 691] on button "Download" at bounding box center [490, 698] width 400 height 44
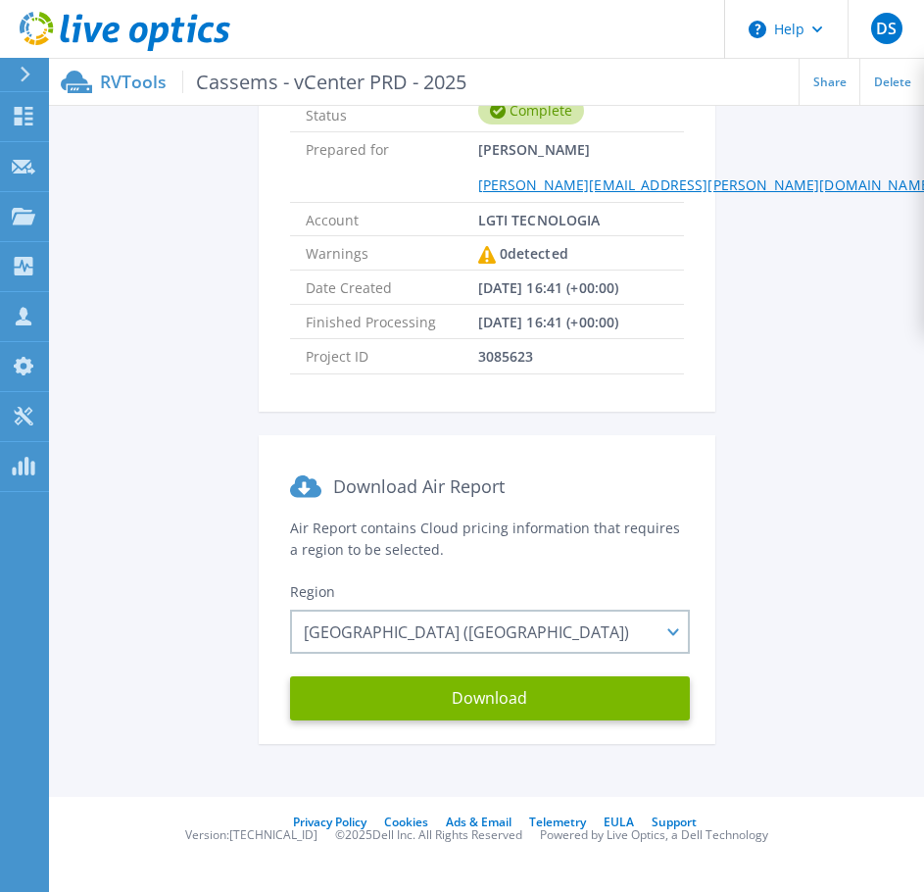
click at [835, 181] on div "Status Complete Prepared for Danilo Soares danilo.soares@lgti.com.br Account LG…" at bounding box center [486, 418] width 816 height 699
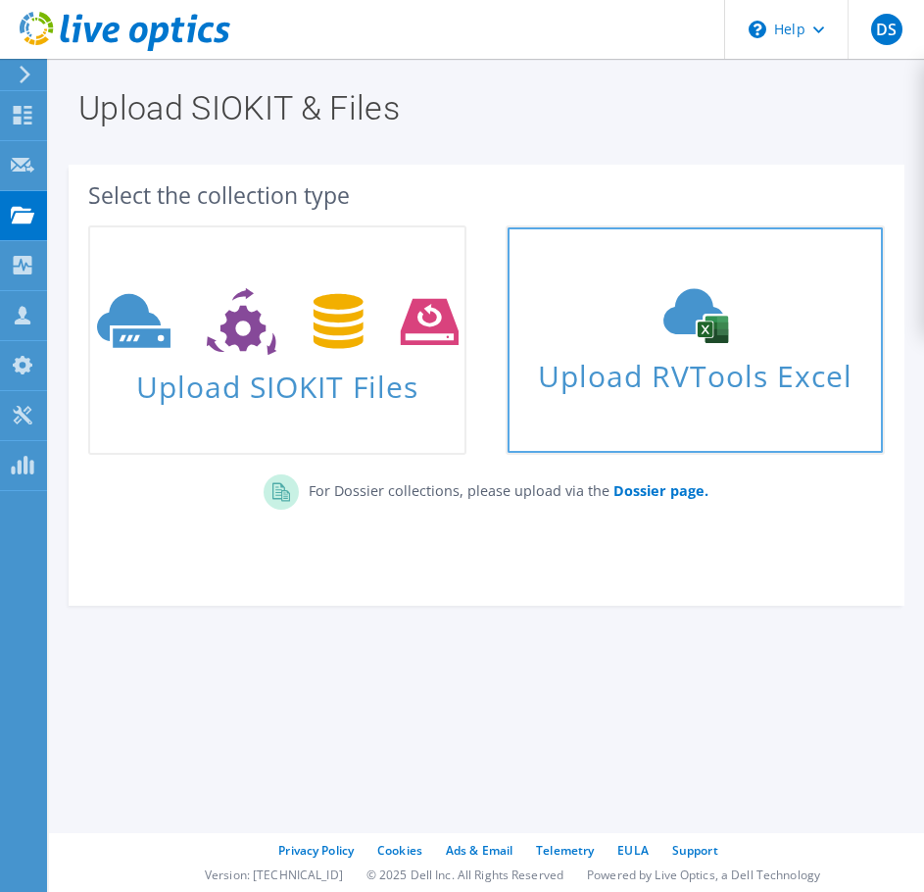
click at [660, 331] on icon at bounding box center [696, 315] width 294 height 55
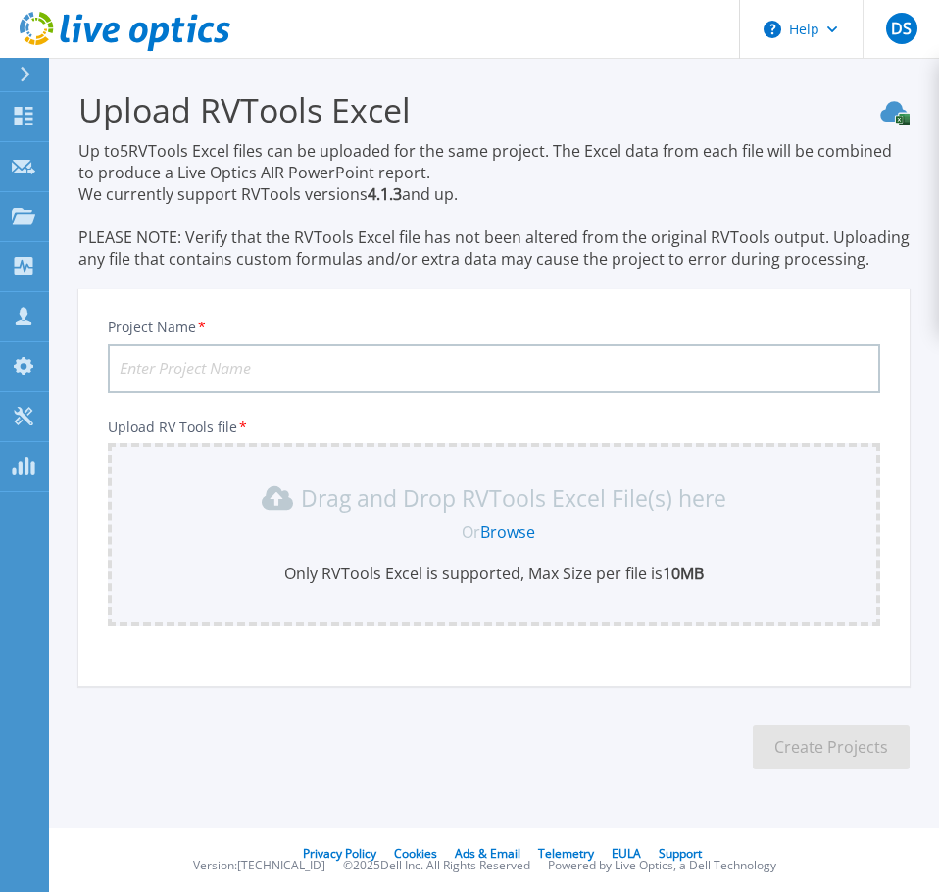
click at [249, 368] on input "Project Name *" at bounding box center [494, 368] width 772 height 49
paste input "Cassems - vCenter PRD - 2025"
click at [287, 371] on input "Cassems - vCenter PRD - 2025" at bounding box center [494, 368] width 772 height 49
click at [354, 370] on input "Cassems - vCenter PRD - 2025" at bounding box center [494, 368] width 772 height 49
click at [294, 368] on input "Cassems - vCenter PRD - 2025" at bounding box center [494, 368] width 772 height 49
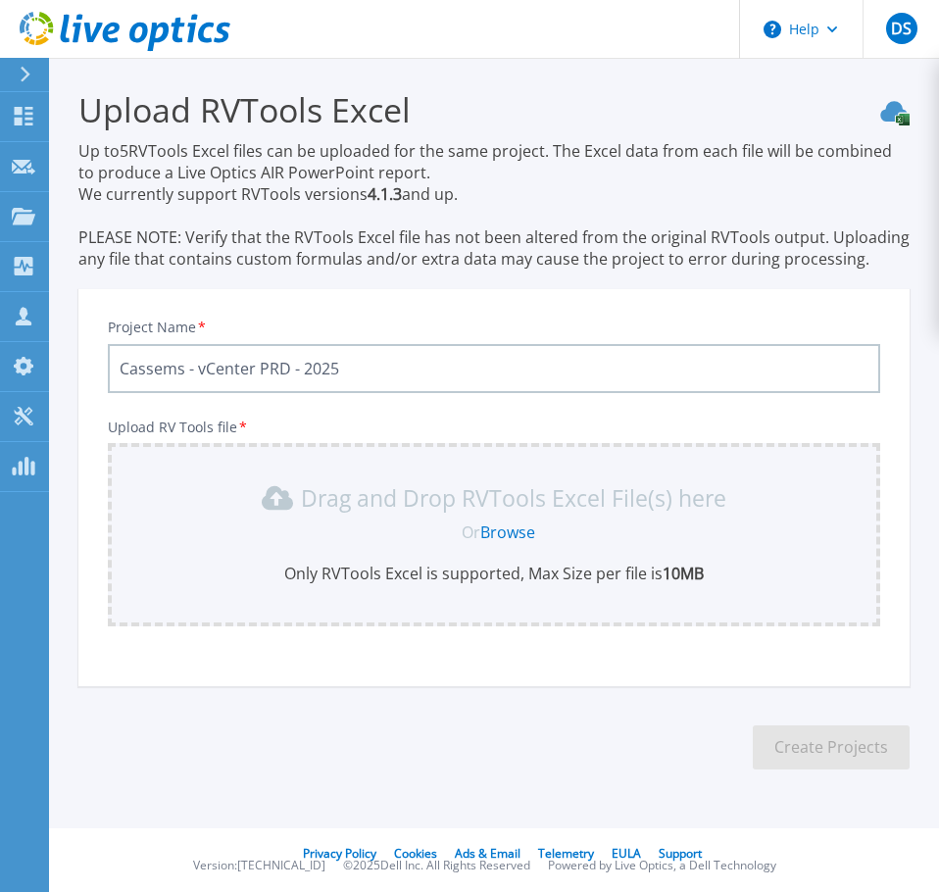
click at [396, 363] on input "Cassems - vCenter PRD - 2025" at bounding box center [494, 368] width 772 height 49
type input "Cassems - vCenter PRD - 2025-v2"
click at [525, 526] on link "Browse" at bounding box center [507, 532] width 55 height 22
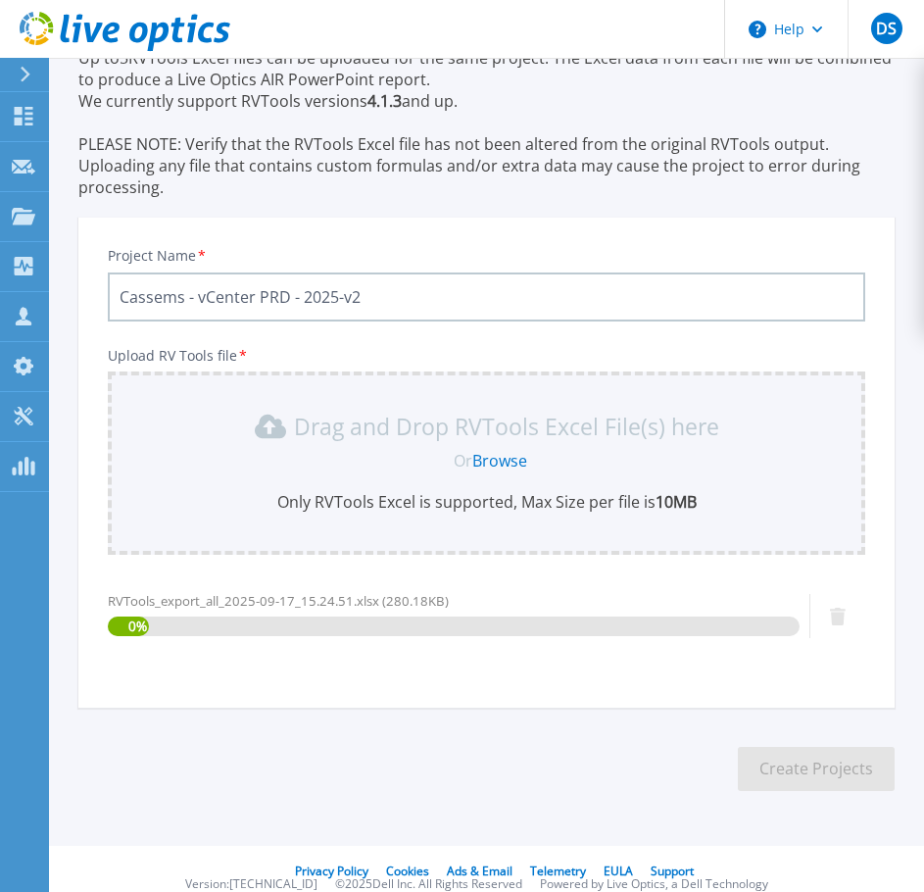
scroll to position [112, 0]
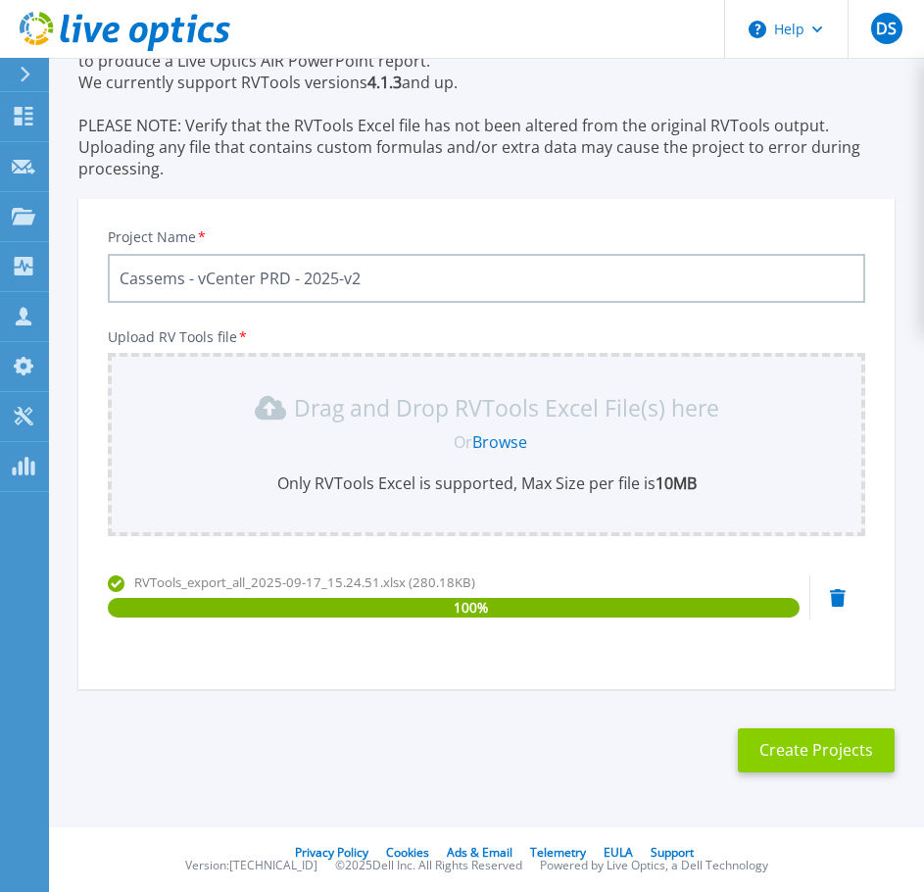
click at [842, 748] on button "Create Projects" at bounding box center [816, 750] width 157 height 44
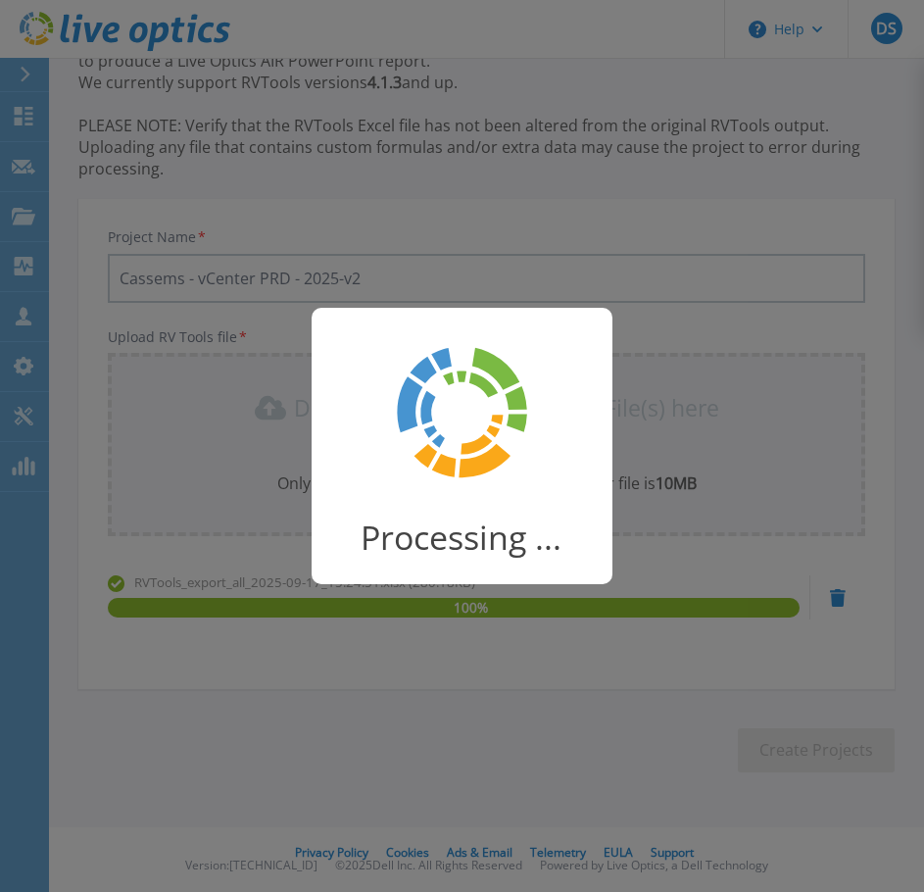
scroll to position [39, 0]
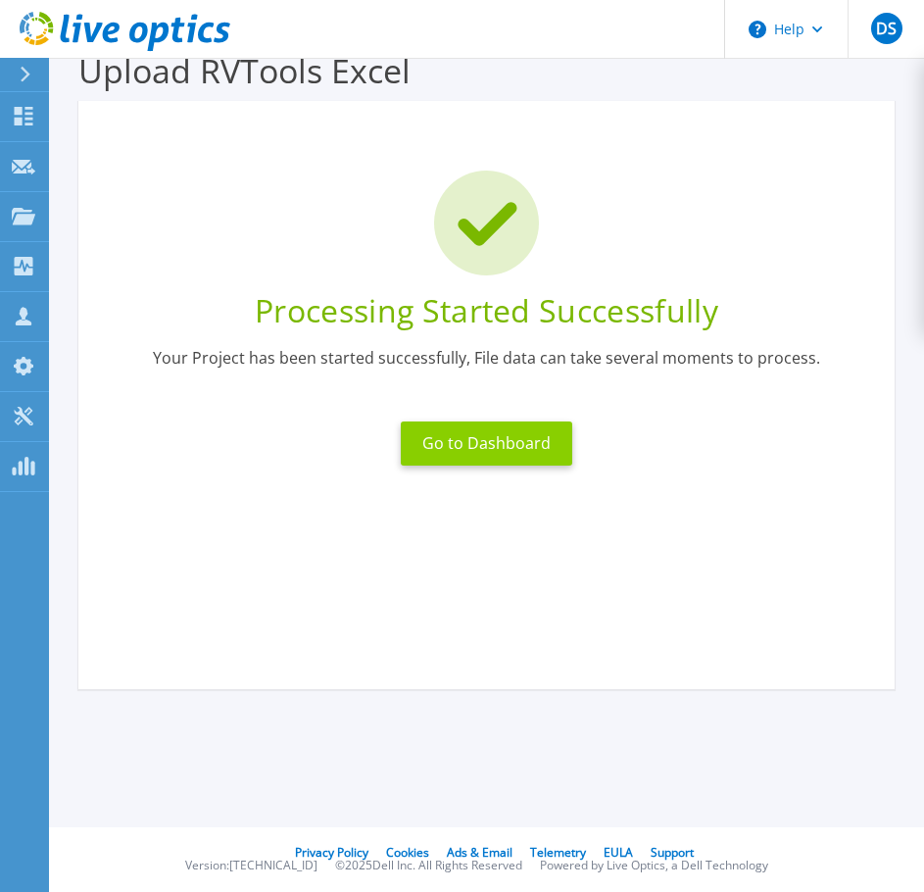
click at [525, 440] on button "Go to Dashboard" at bounding box center [486, 443] width 171 height 44
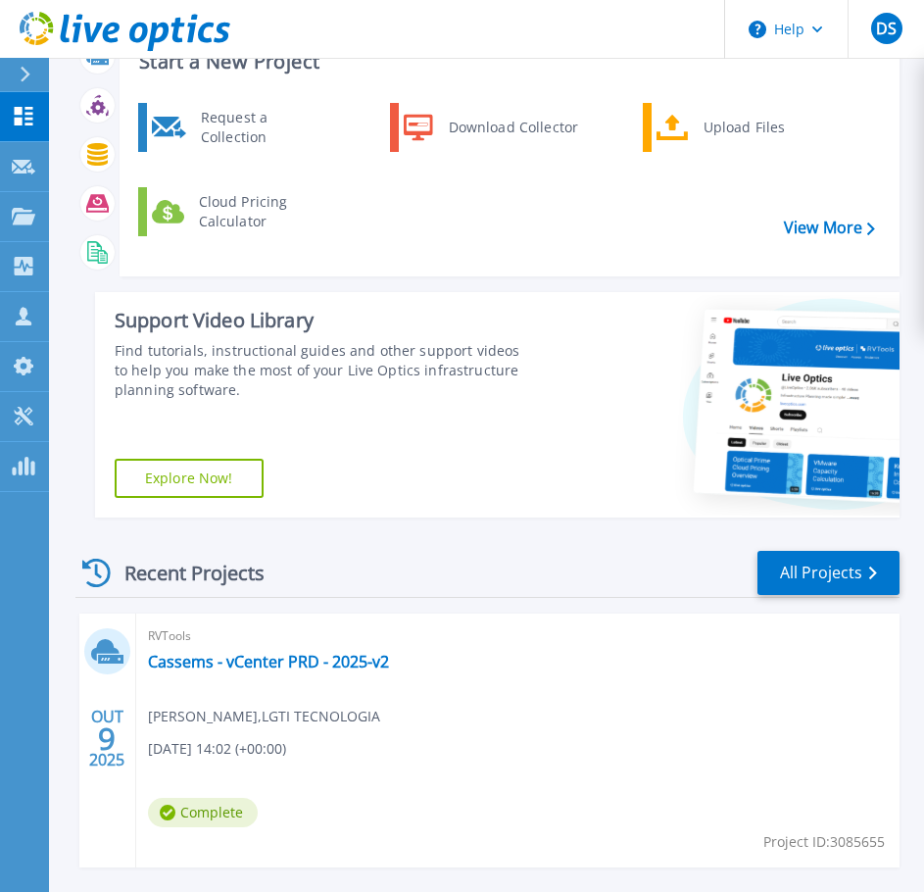
scroll to position [196, 0]
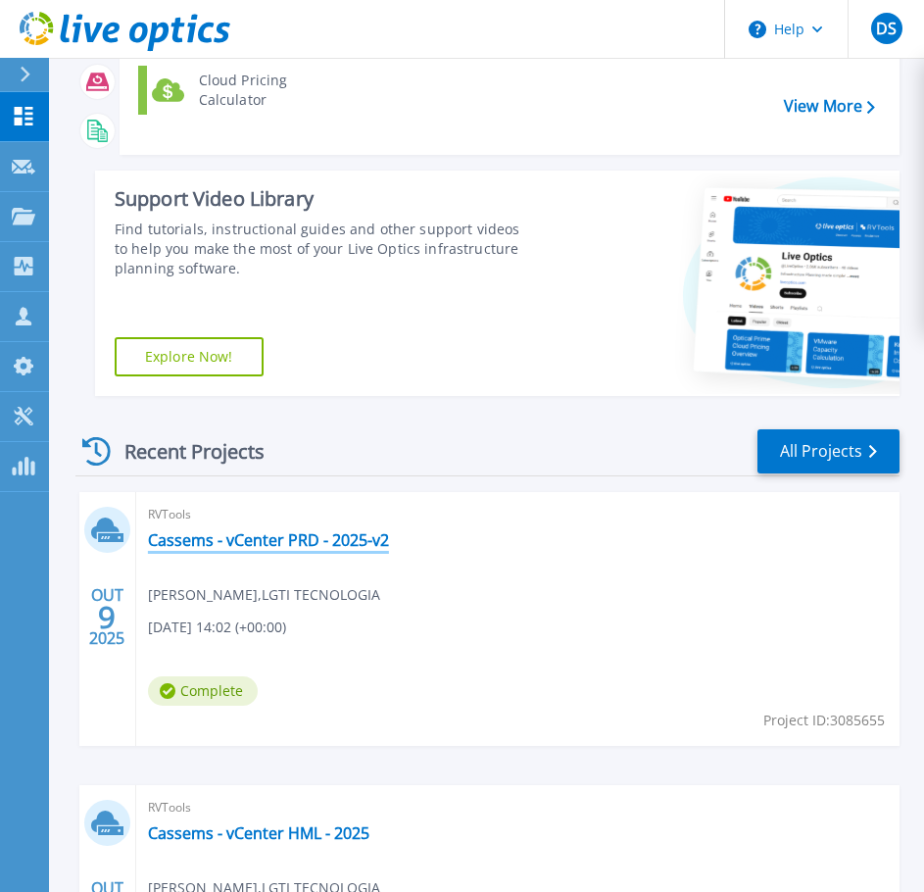
click at [323, 542] on link "Cassems - vCenter PRD - 2025-v2" at bounding box center [268, 540] width 241 height 20
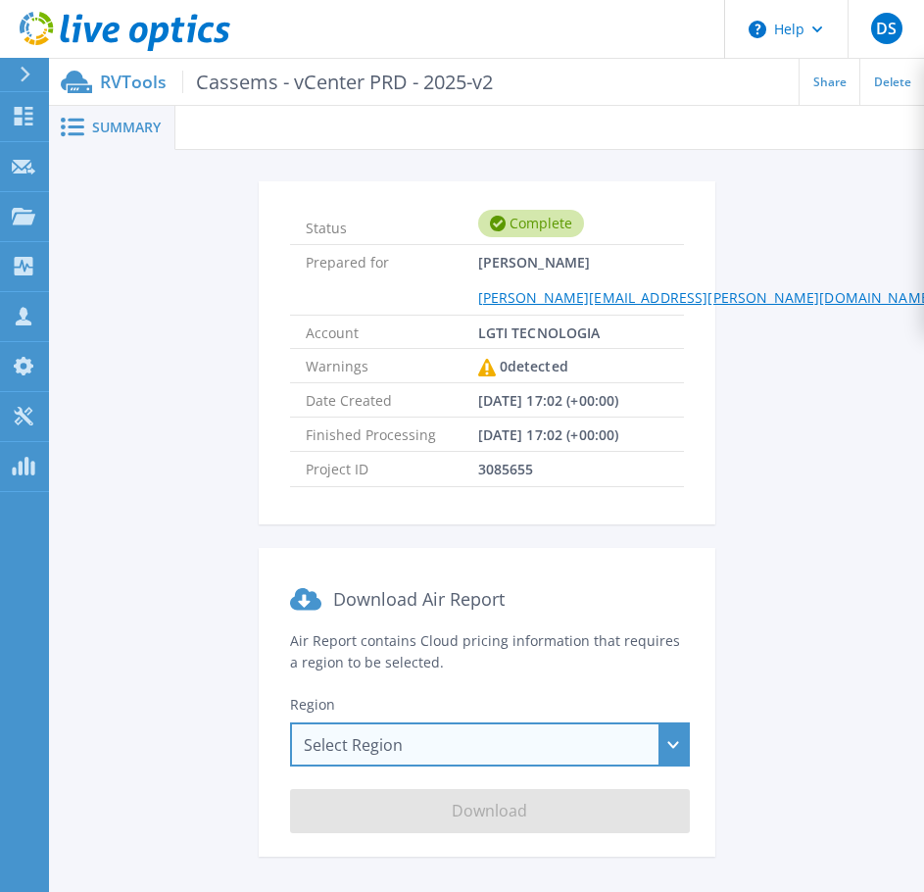
click at [346, 743] on div "Select Region [GEOGRAPHIC_DATA] ([GEOGRAPHIC_DATA]) [GEOGRAPHIC_DATA] ([GEOGRAP…" at bounding box center [490, 744] width 400 height 44
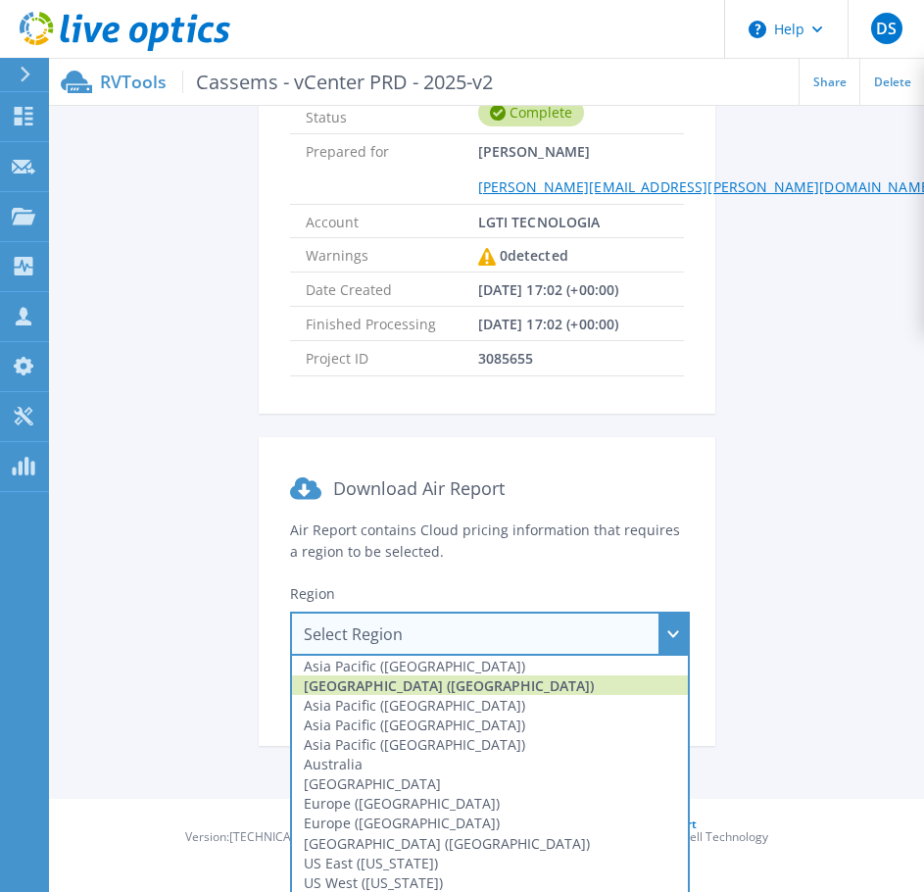
scroll to position [113, 0]
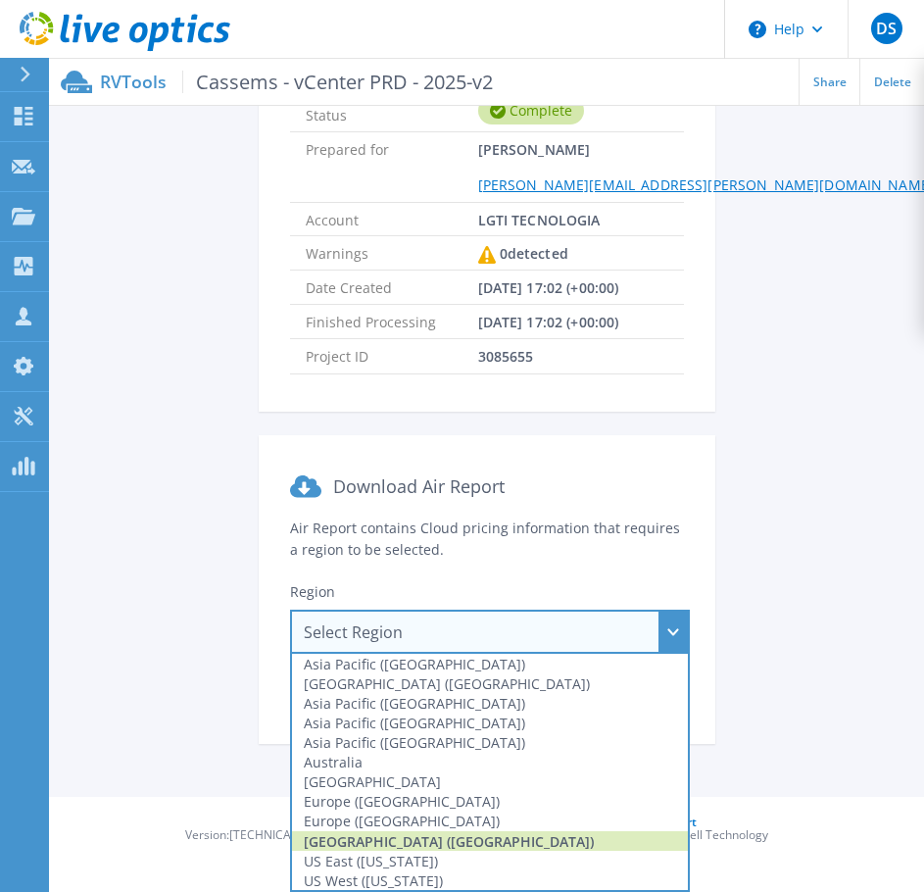
click at [367, 833] on div "[GEOGRAPHIC_DATA] ([GEOGRAPHIC_DATA])" at bounding box center [490, 841] width 396 height 20
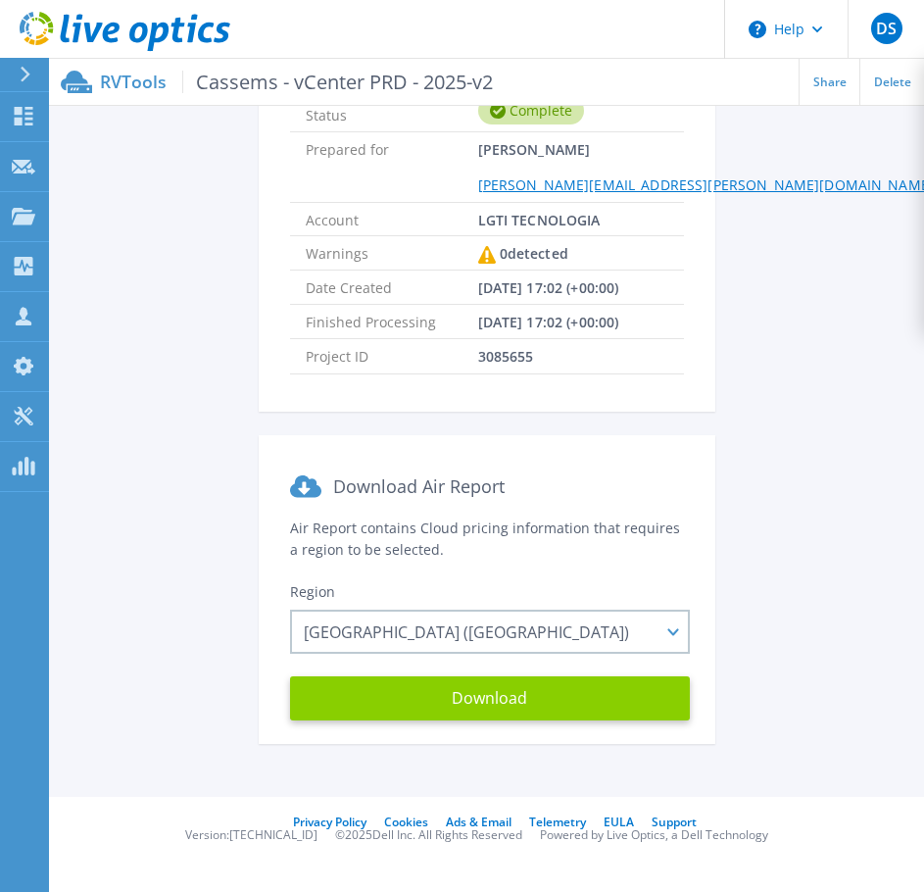
click at [528, 678] on button "Download" at bounding box center [490, 698] width 400 height 44
click at [42, 121] on link "Dashboard Dashboard" at bounding box center [24, 117] width 49 height 50
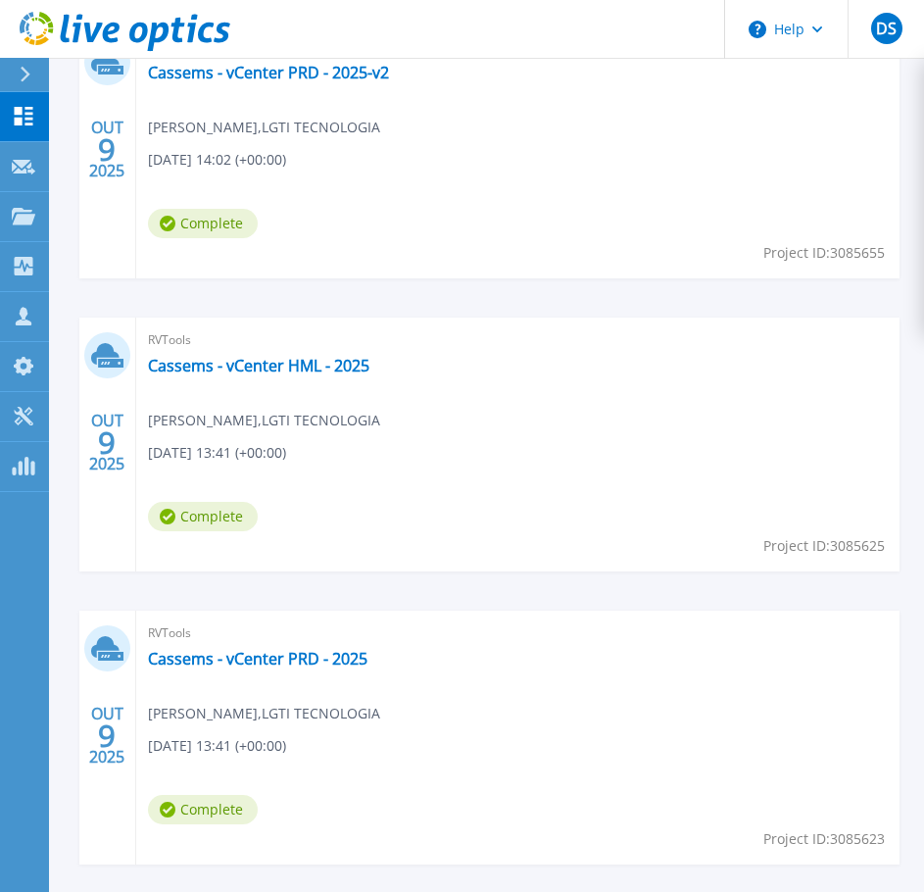
scroll to position [686, 0]
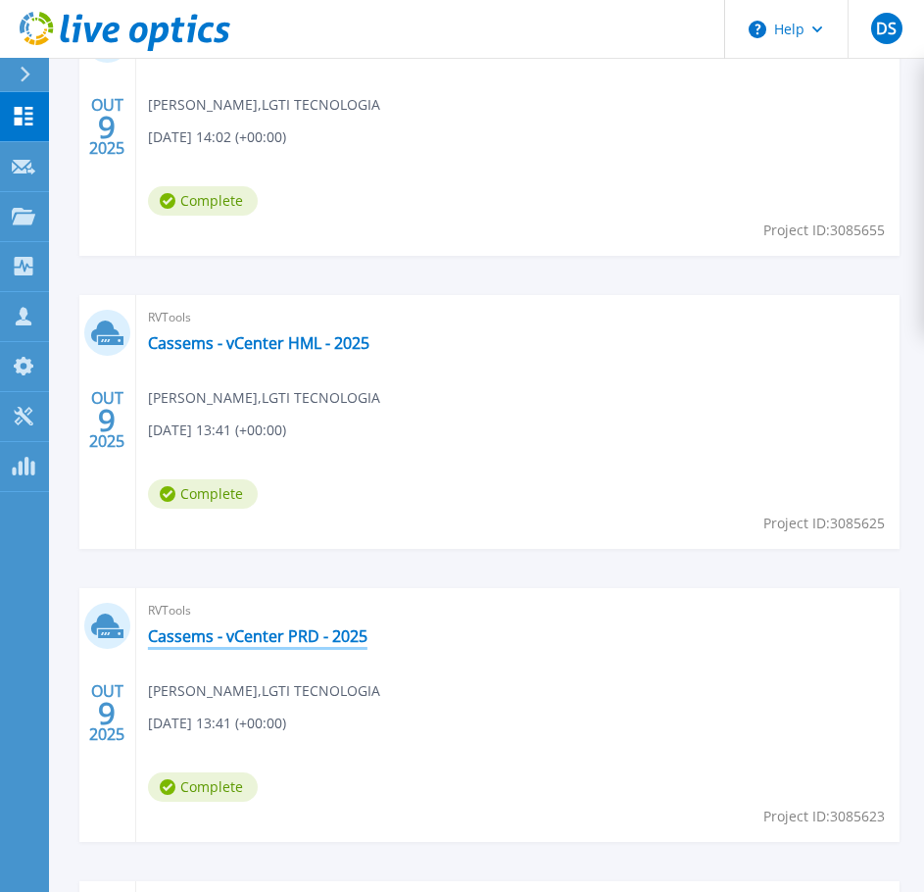
click at [284, 633] on link "Cassems - vCenter PRD - 2025" at bounding box center [257, 636] width 219 height 20
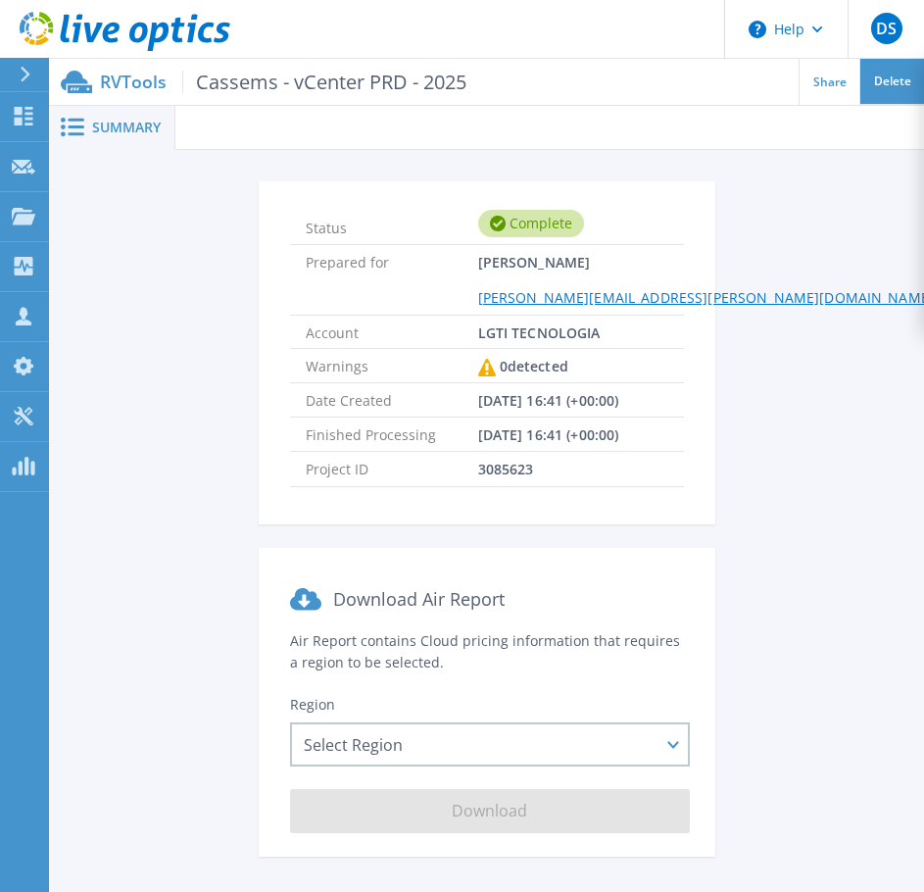
click at [886, 96] on div "Delete" at bounding box center [892, 82] width 64 height 46
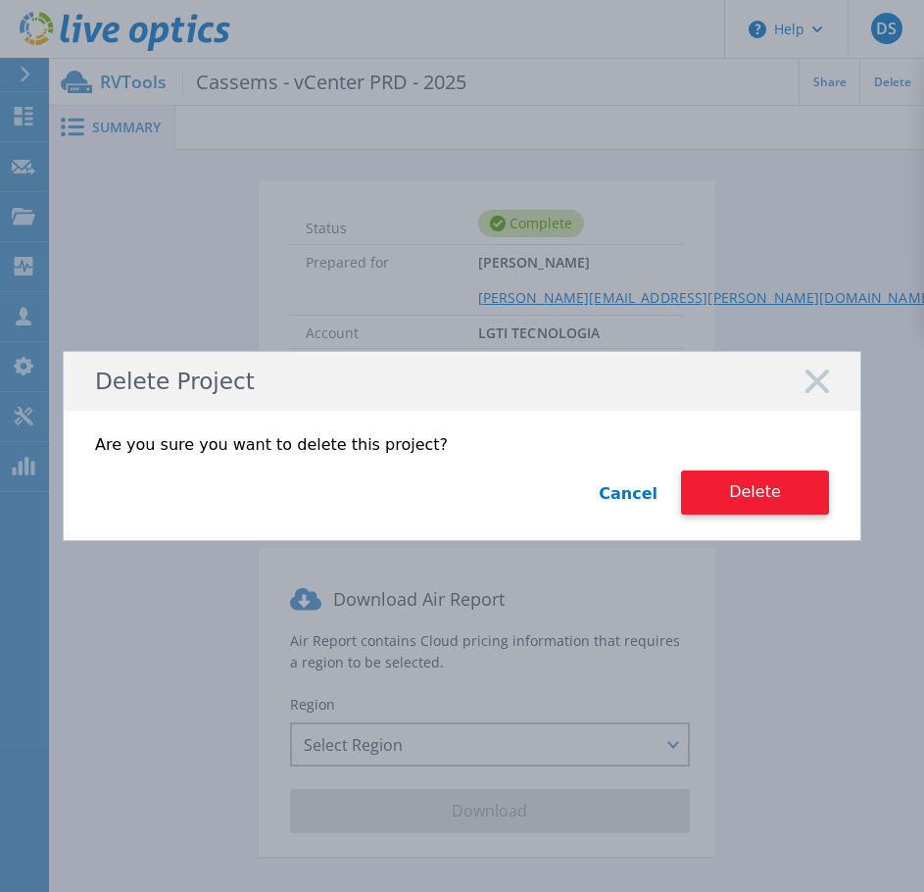
click at [773, 510] on button "Delete" at bounding box center [755, 492] width 148 height 44
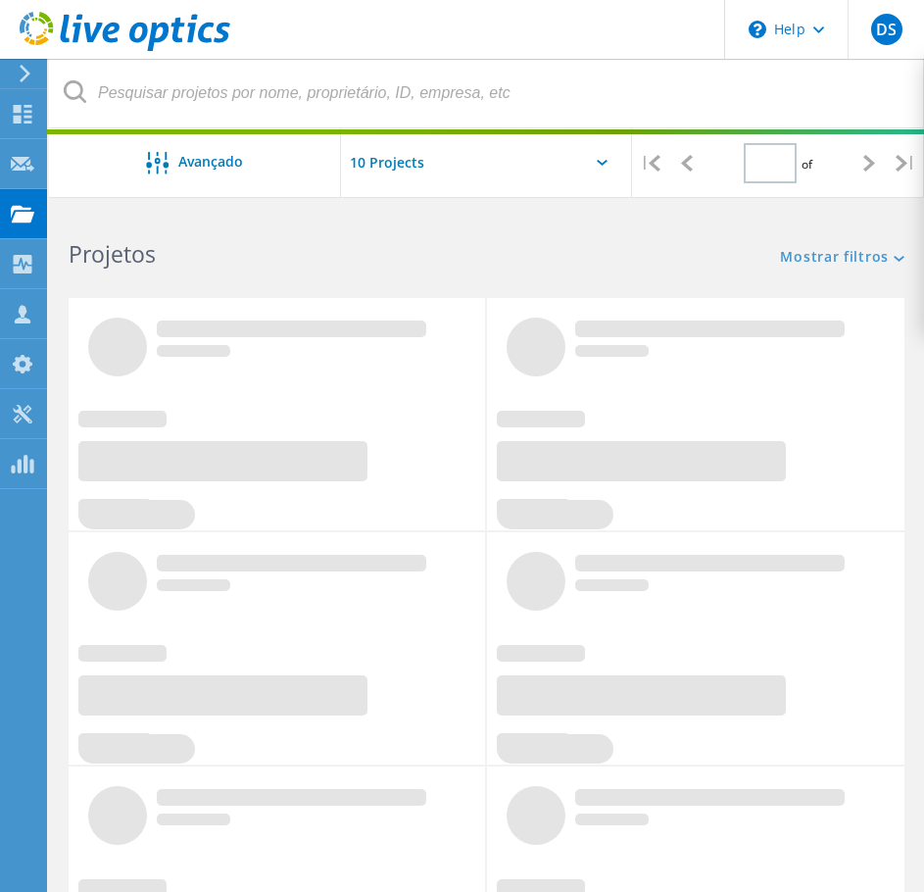
type input "1"
